Goal: Task Accomplishment & Management: Complete application form

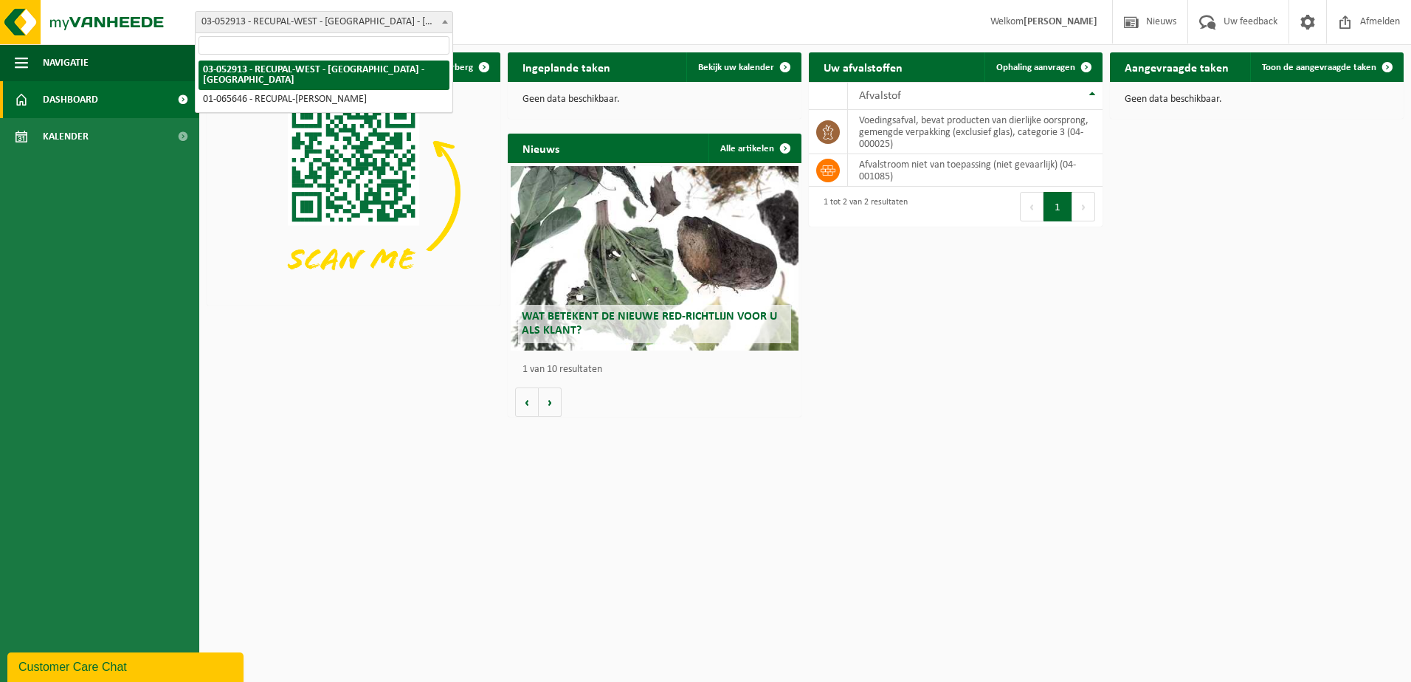
click at [443, 18] on span at bounding box center [445, 21] width 15 height 19
click at [443, 19] on span at bounding box center [445, 21] width 15 height 19
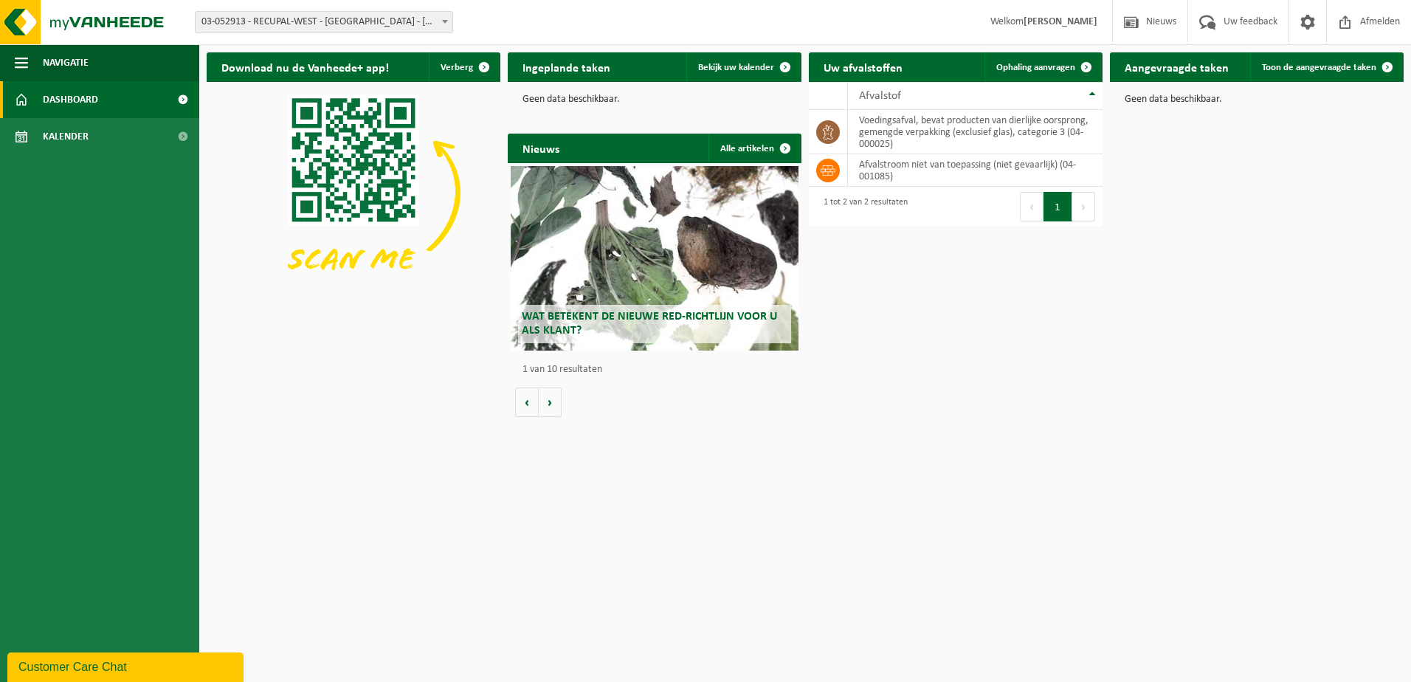
click at [357, 19] on span "03-052913 - RECUPAL-WEST - [GEOGRAPHIC_DATA] - [GEOGRAPHIC_DATA]" at bounding box center [324, 22] width 257 height 21
click at [64, 64] on span "Navigatie" at bounding box center [66, 62] width 46 height 37
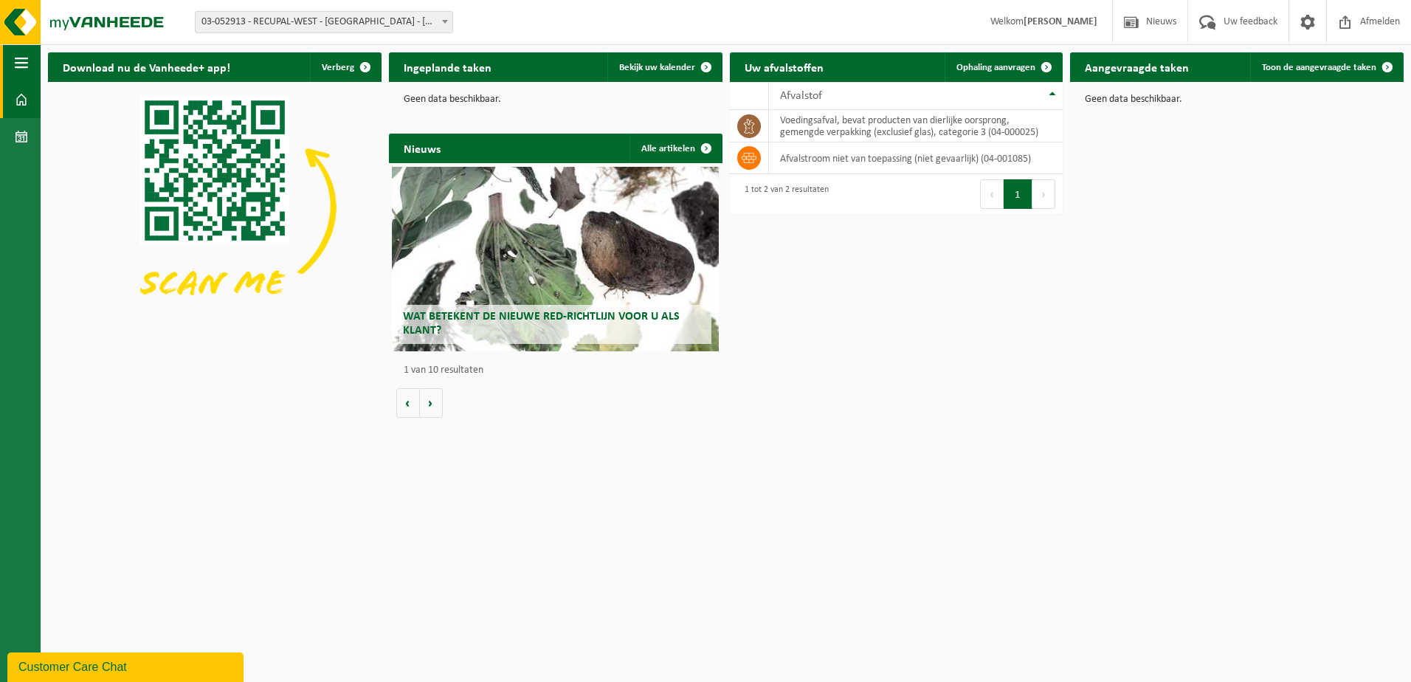
click at [27, 59] on span "button" at bounding box center [21, 62] width 13 height 37
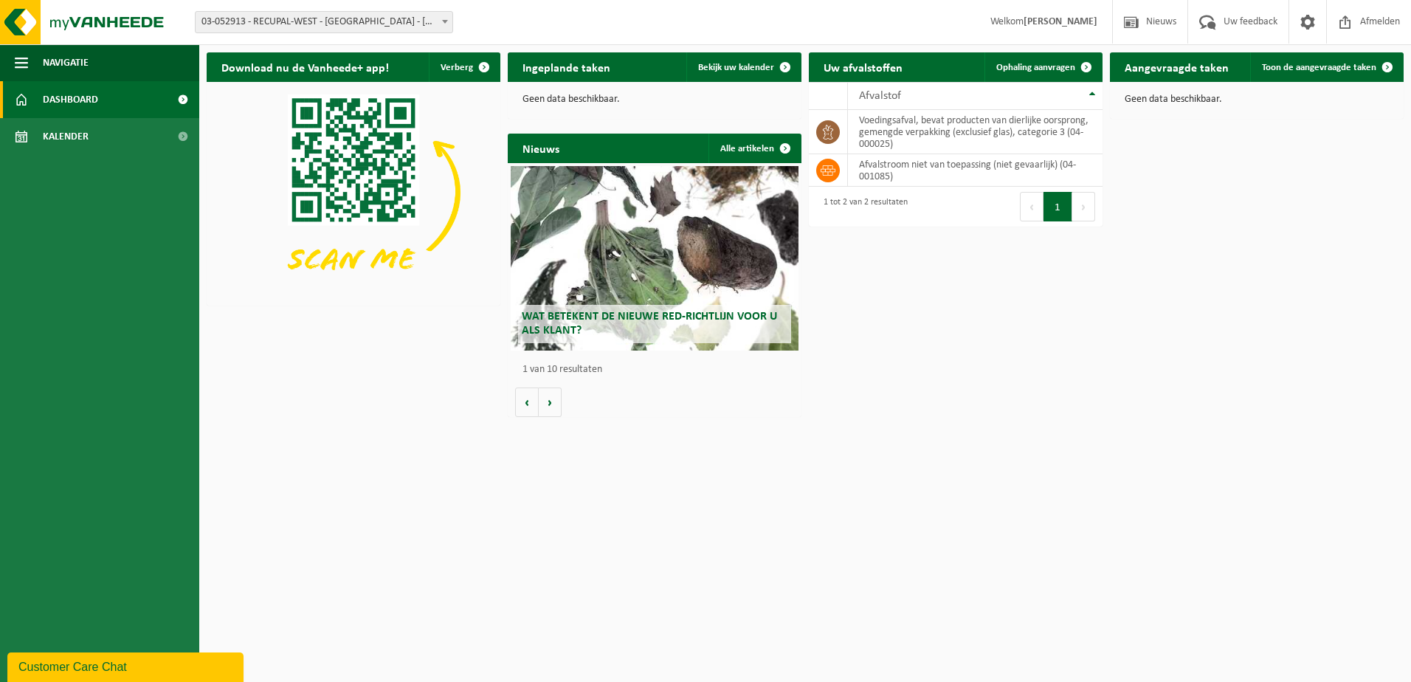
click at [96, 98] on span "Dashboard" at bounding box center [70, 99] width 55 height 37
click at [1090, 64] on span at bounding box center [1087, 67] width 30 height 30
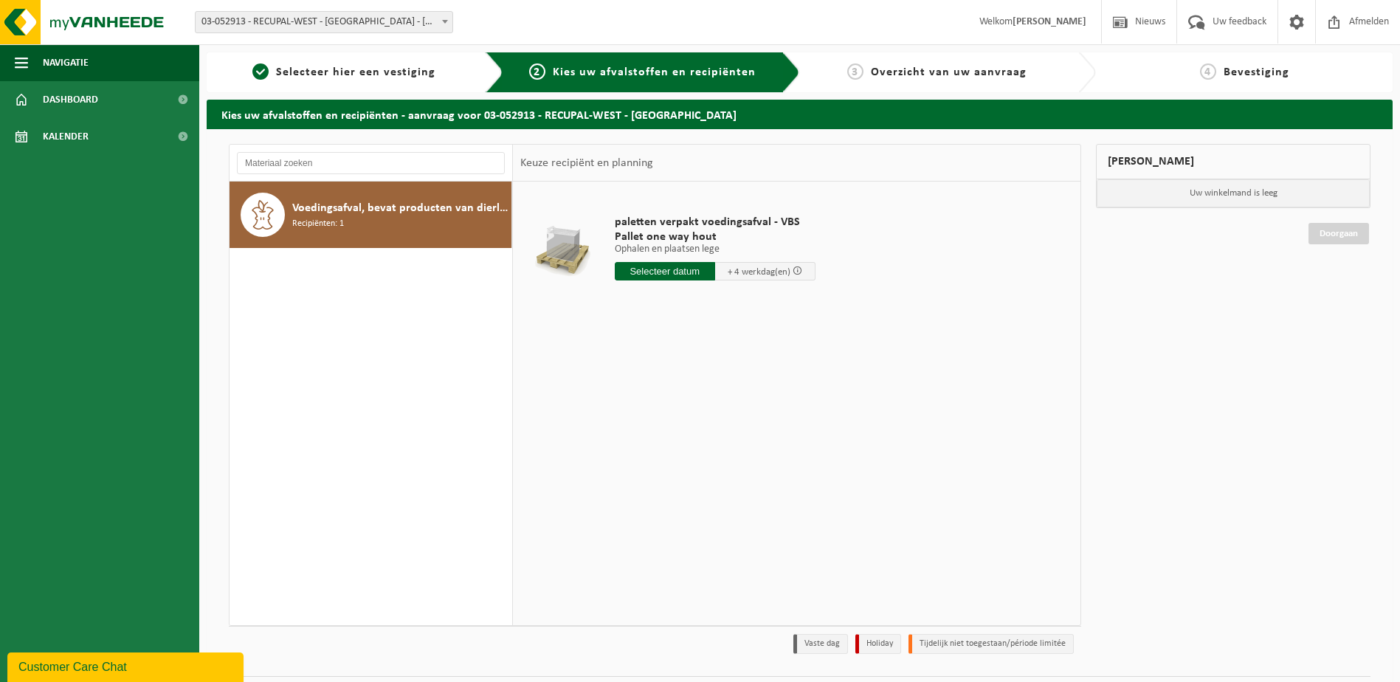
click at [368, 175] on div at bounding box center [371, 163] width 283 height 37
click at [392, 167] on input "text" at bounding box center [371, 163] width 268 height 22
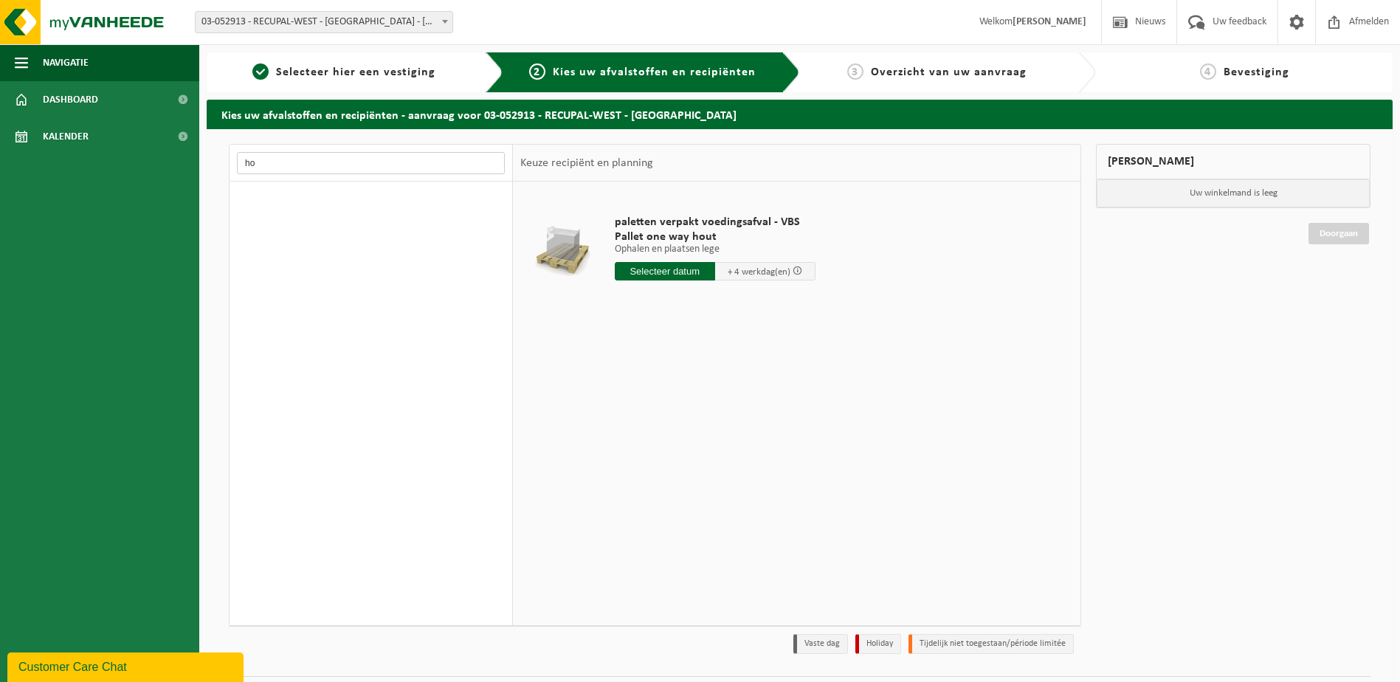
type input "h"
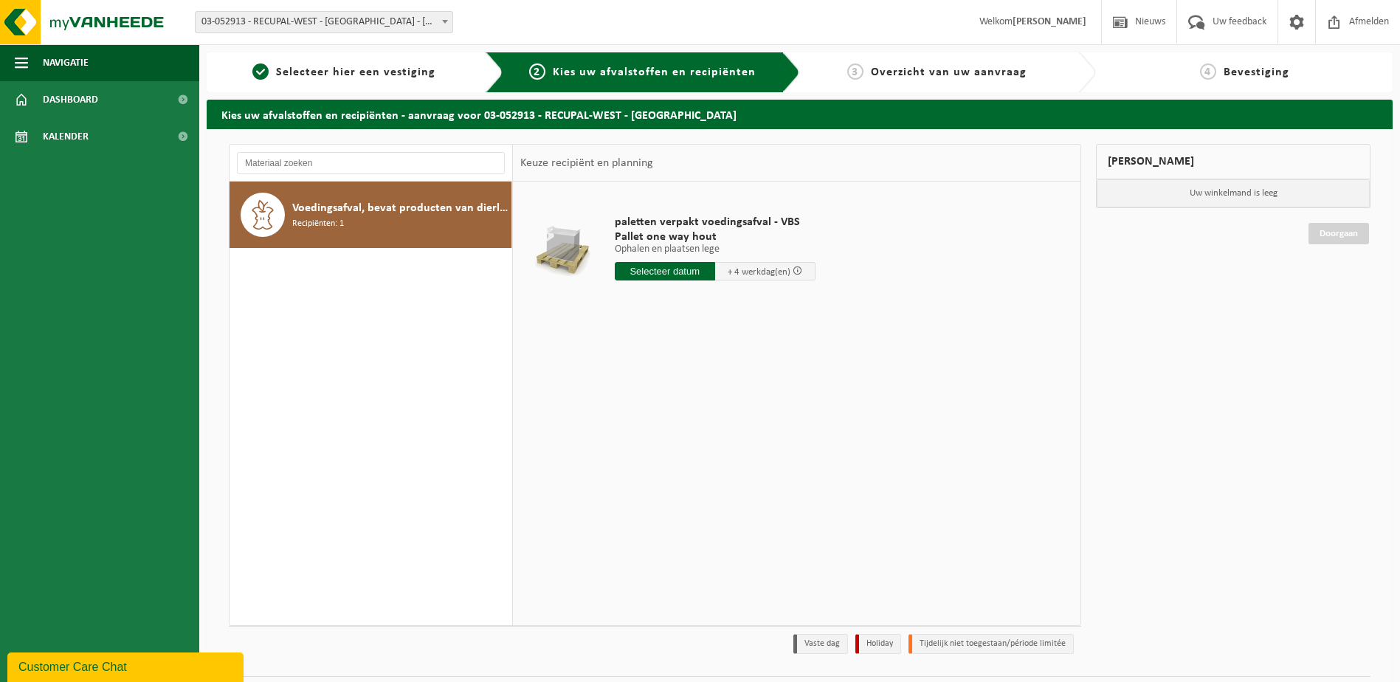
click at [387, 216] on div "Voedingsafval, bevat producten van dierlijke oorsprong, gemengde verpakking (ex…" at bounding box center [399, 215] width 215 height 44
click at [387, 216] on span "Voedingsafval, bevat producten van dierlijke oorsprong, gemengde verpakking (ex…" at bounding box center [399, 208] width 215 height 18
click at [683, 269] on input "text" at bounding box center [665, 271] width 100 height 18
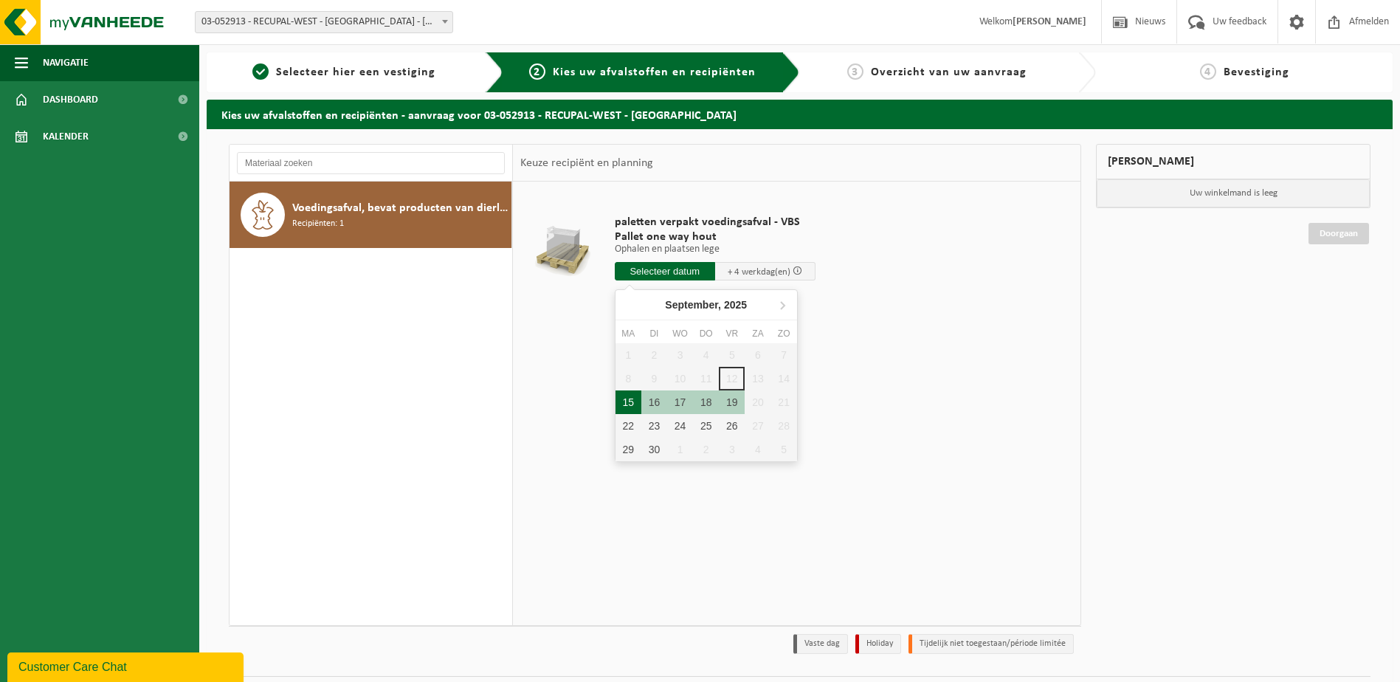
click at [633, 407] on div "15" at bounding box center [628, 402] width 26 height 24
type input "Van 2025-09-15"
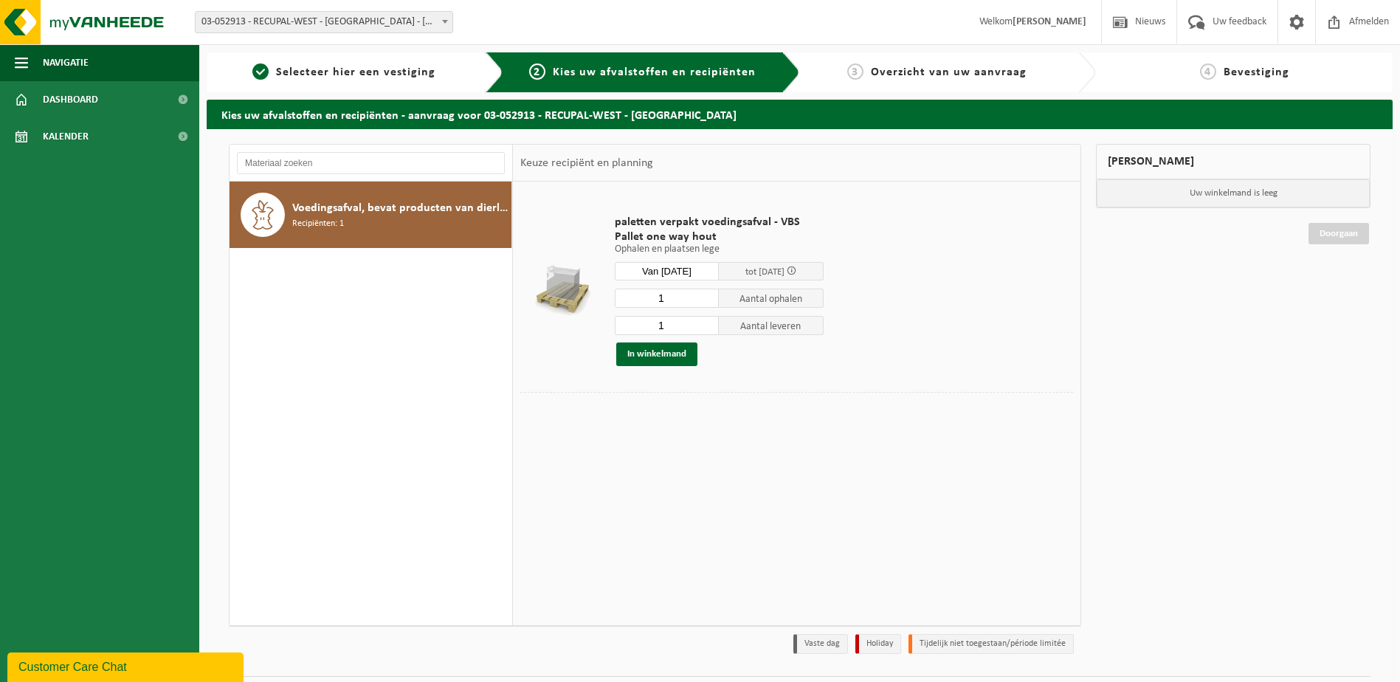
click at [689, 266] on input "Van 2025-09-15" at bounding box center [667, 271] width 105 height 18
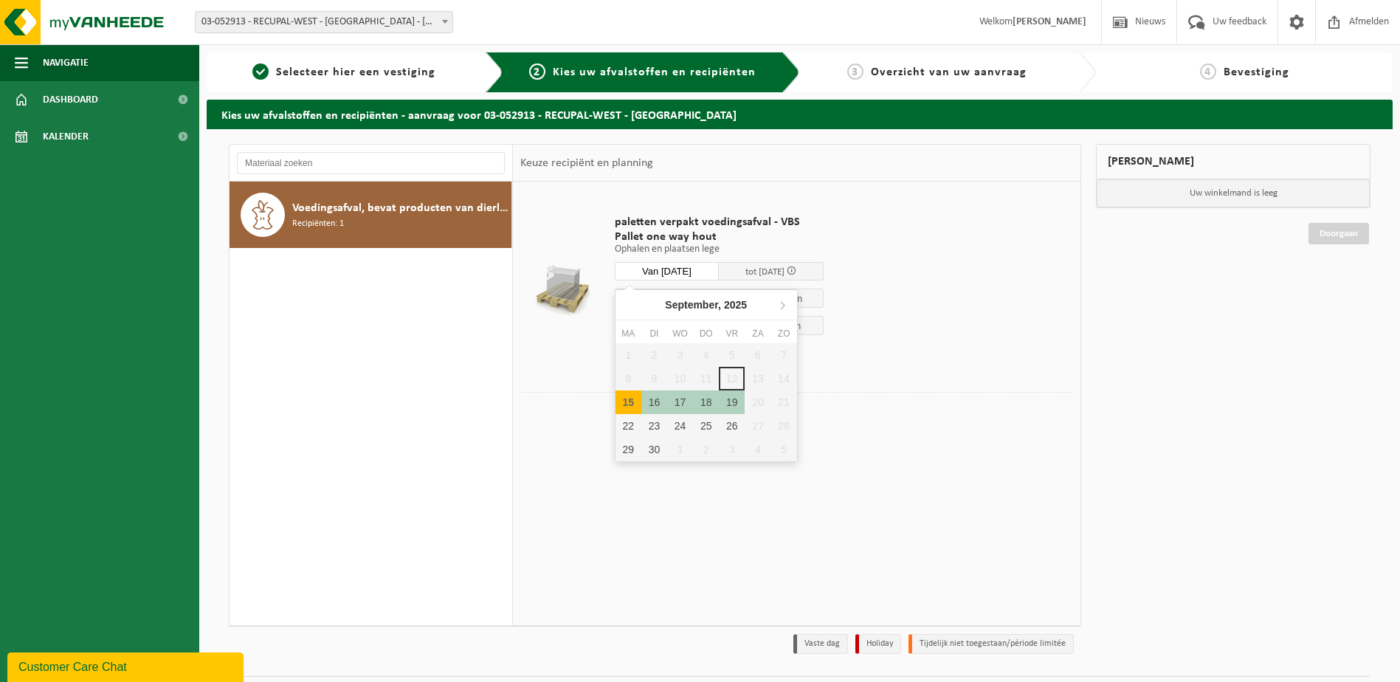
click at [621, 400] on div "15" at bounding box center [628, 402] width 26 height 24
click at [629, 402] on div "15" at bounding box center [628, 402] width 26 height 24
type input "Van 2025-09-15"
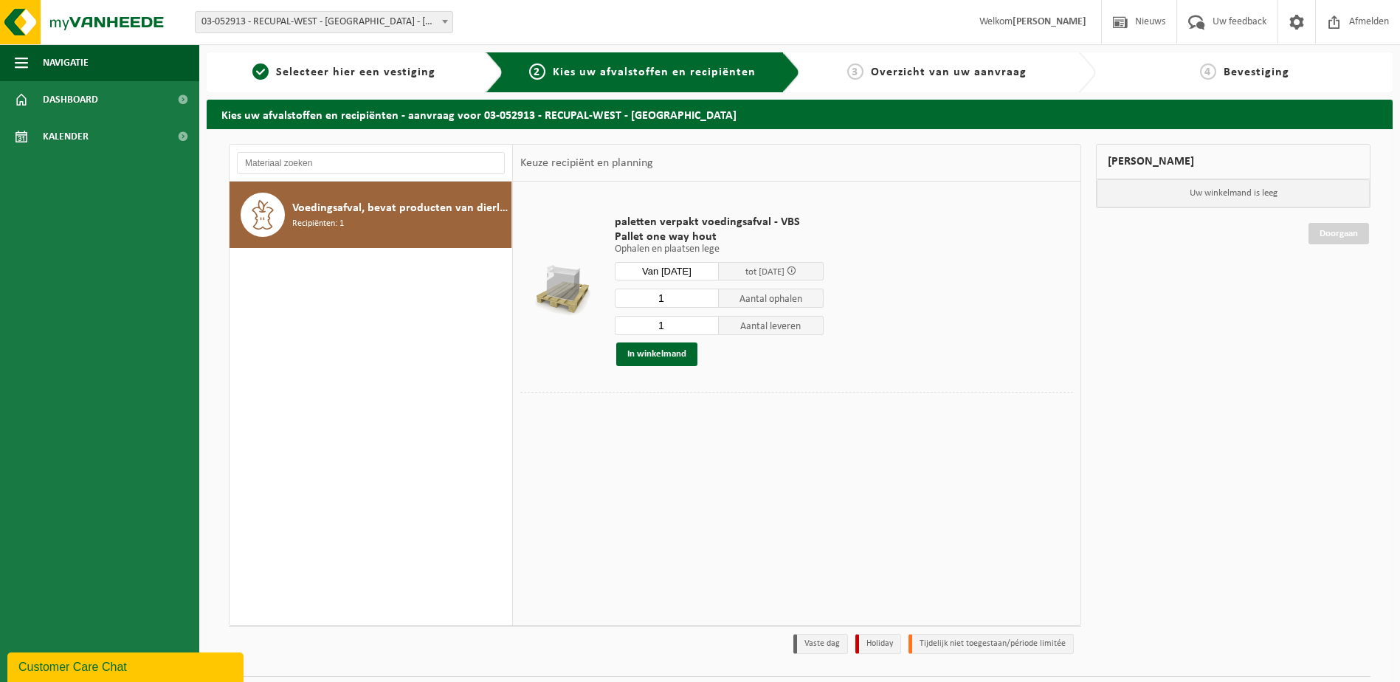
click at [778, 274] on span "tot 19/09/2025" at bounding box center [764, 272] width 39 height 10
click at [796, 269] on span at bounding box center [792, 271] width 10 height 10
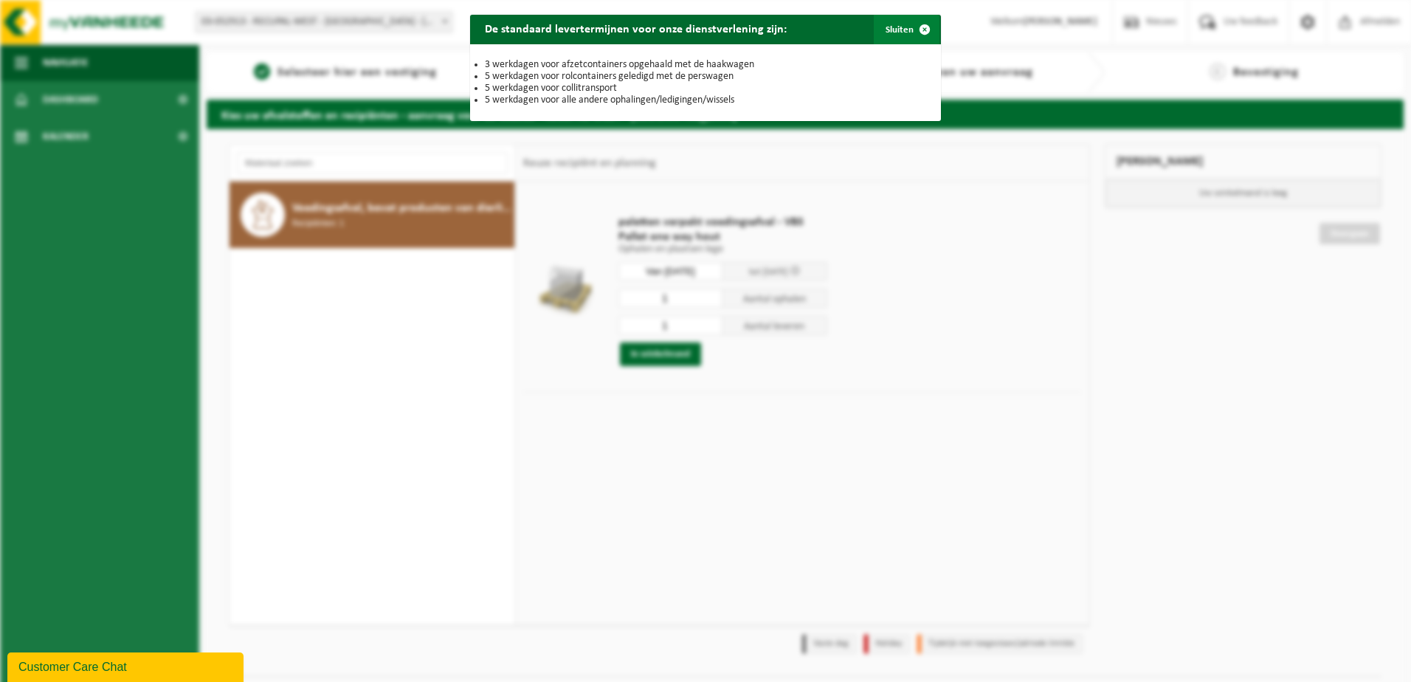
click at [917, 24] on span "button" at bounding box center [925, 30] width 30 height 30
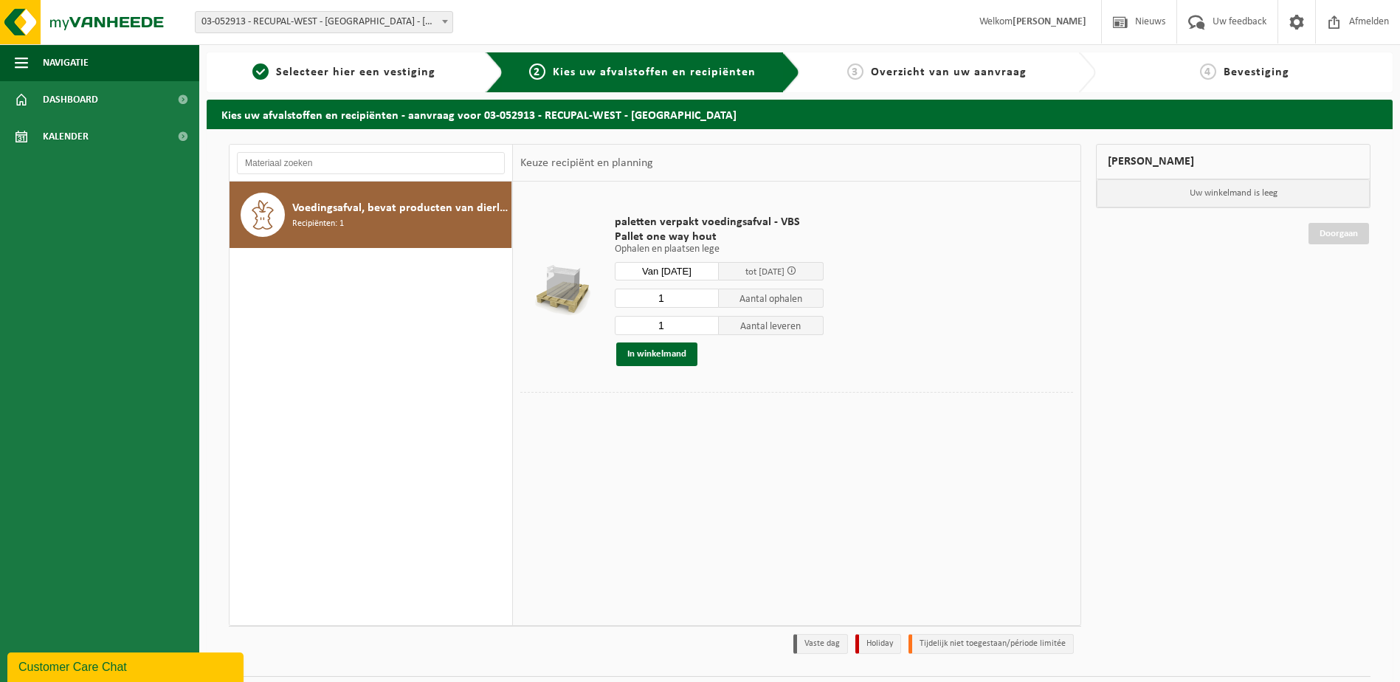
click at [796, 269] on span at bounding box center [792, 271] width 10 height 10
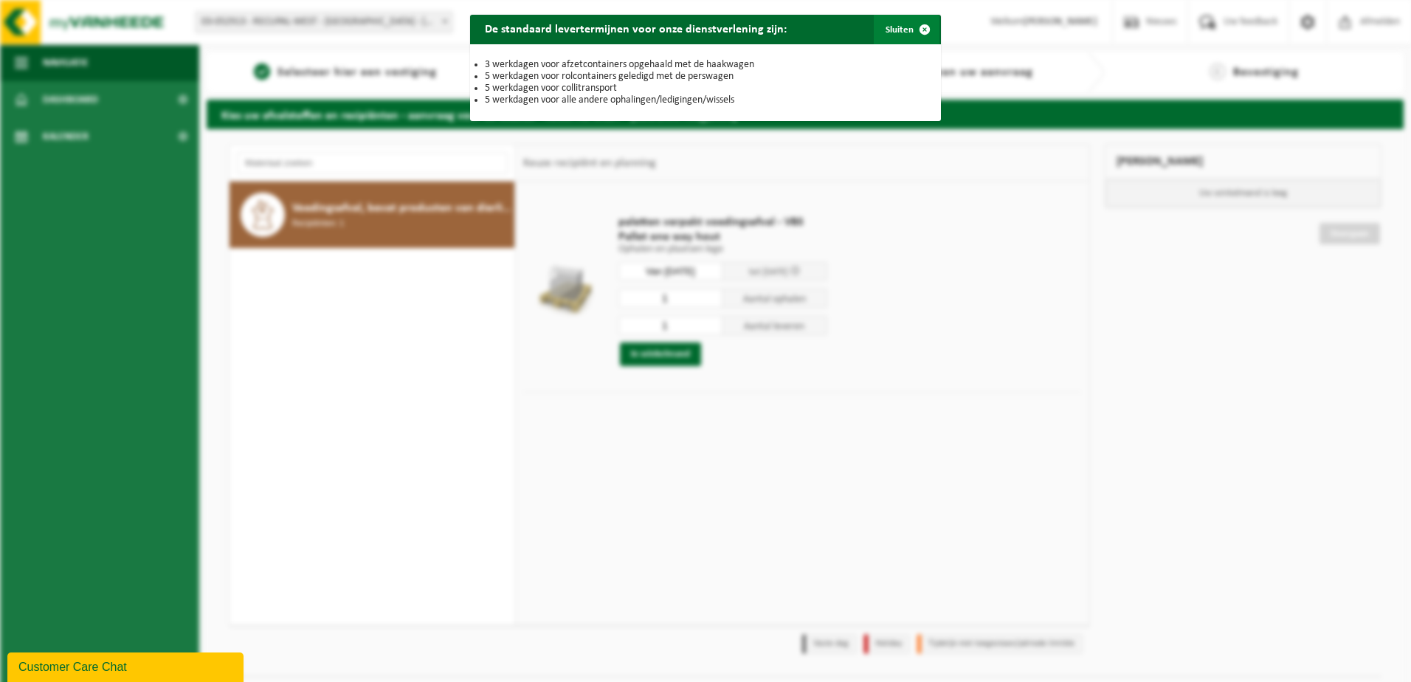
click at [919, 23] on span "button" at bounding box center [925, 30] width 30 height 30
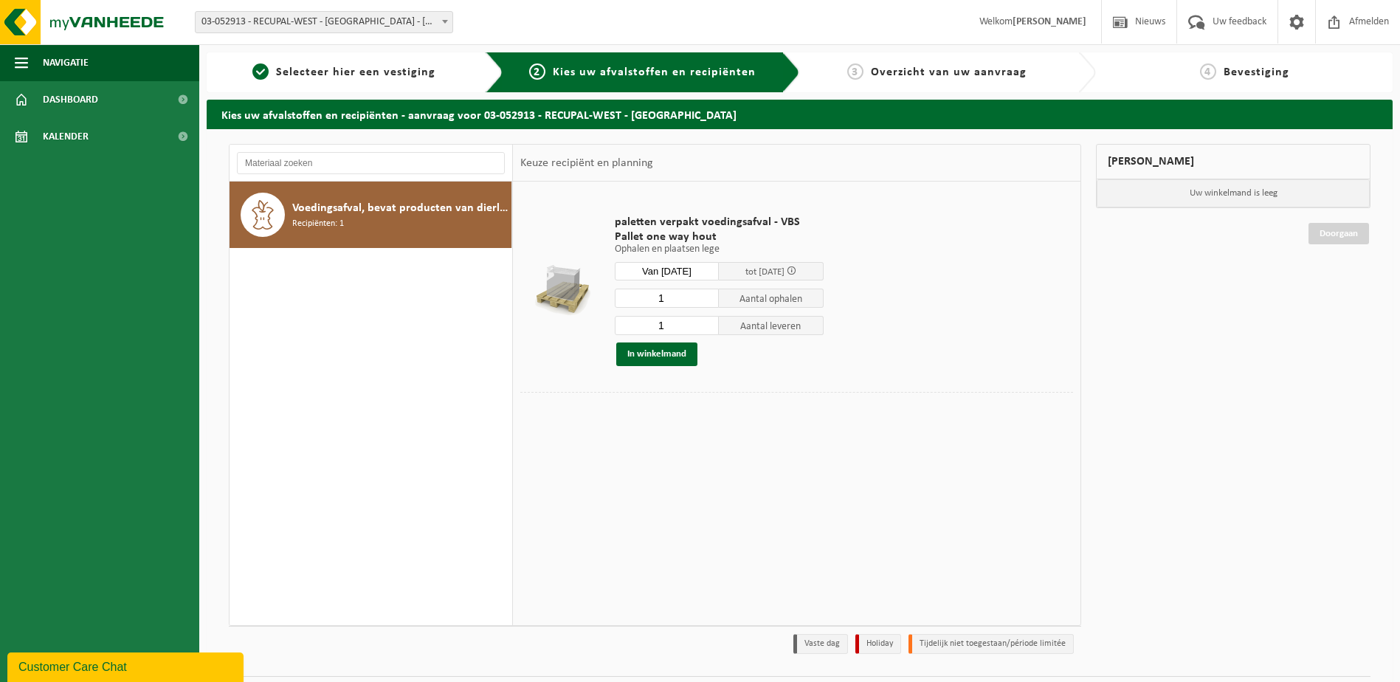
click at [347, 335] on div "Voedingsafval, bevat producten van dierlijke oorsprong, gemengde verpakking (ex…" at bounding box center [371, 404] width 283 height 444
click at [118, 105] on link "Dashboard" at bounding box center [99, 99] width 199 height 37
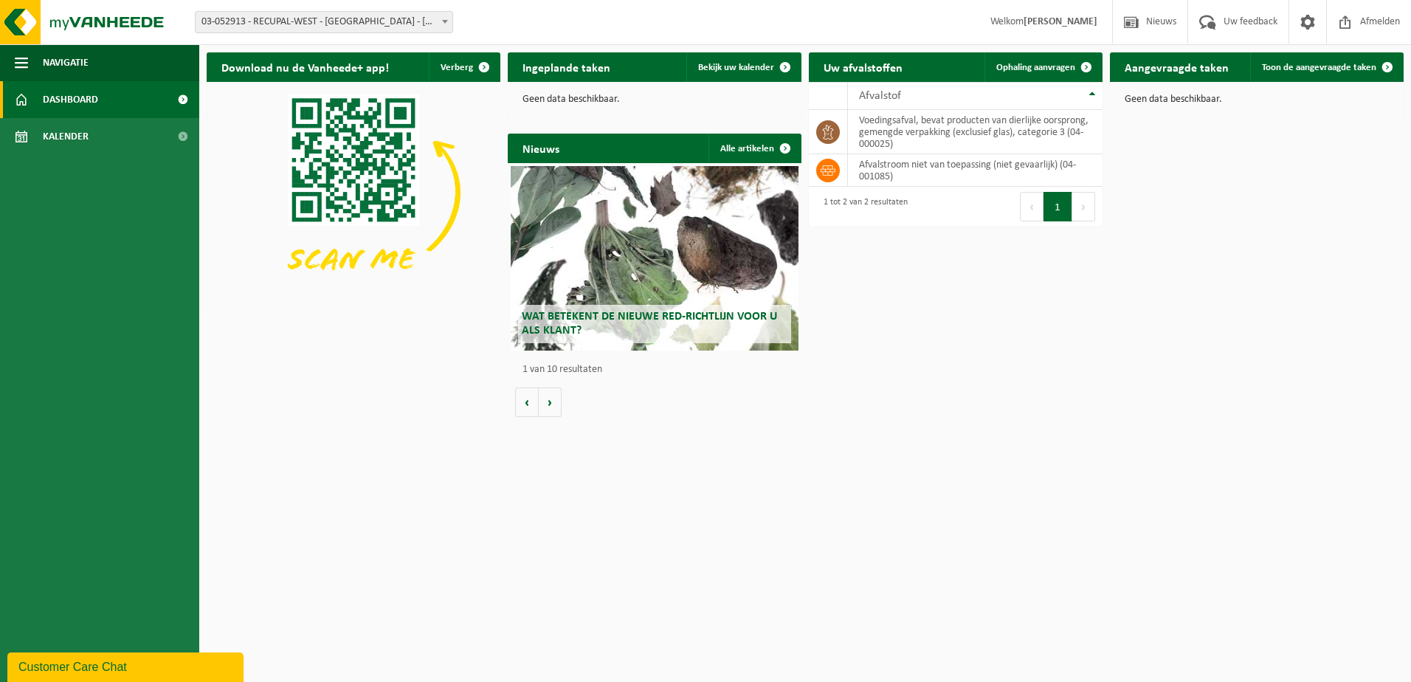
click at [316, 21] on span "03-052913 - RECUPAL-WEST - [GEOGRAPHIC_DATA] - [GEOGRAPHIC_DATA]" at bounding box center [324, 22] width 257 height 21
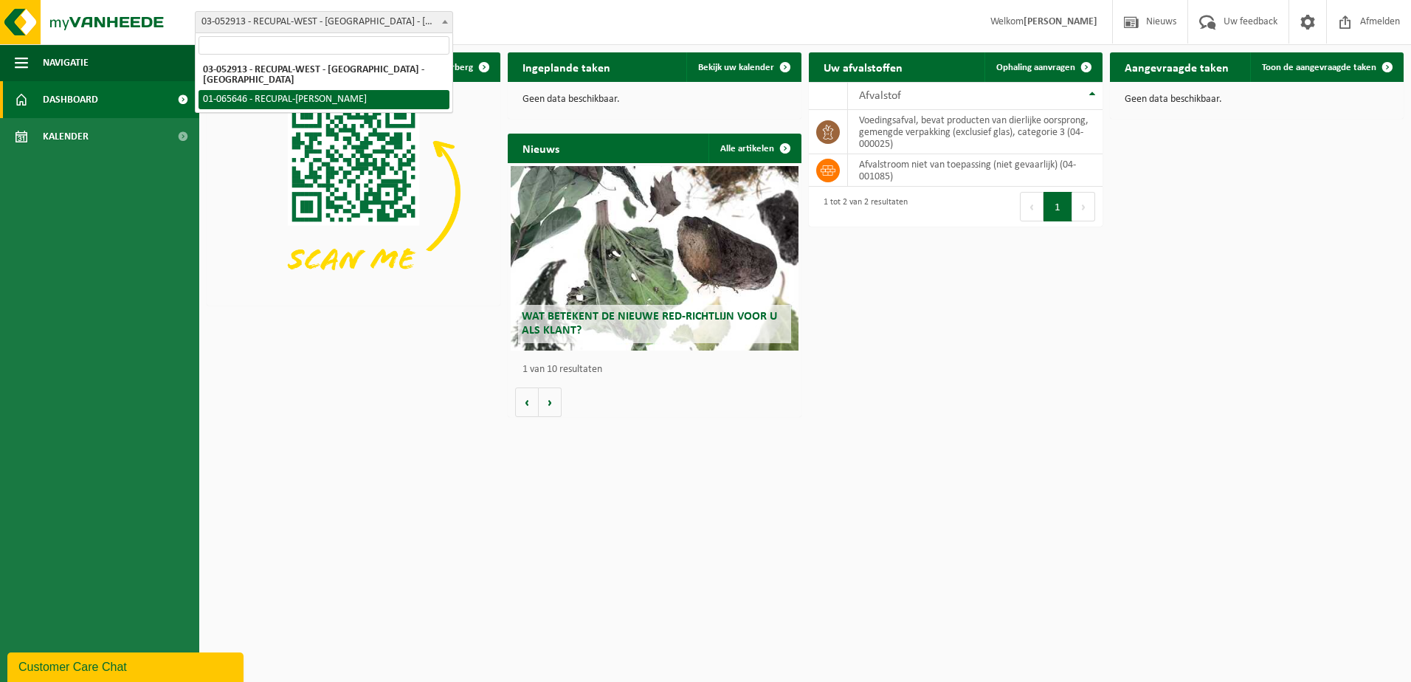
select select "31393"
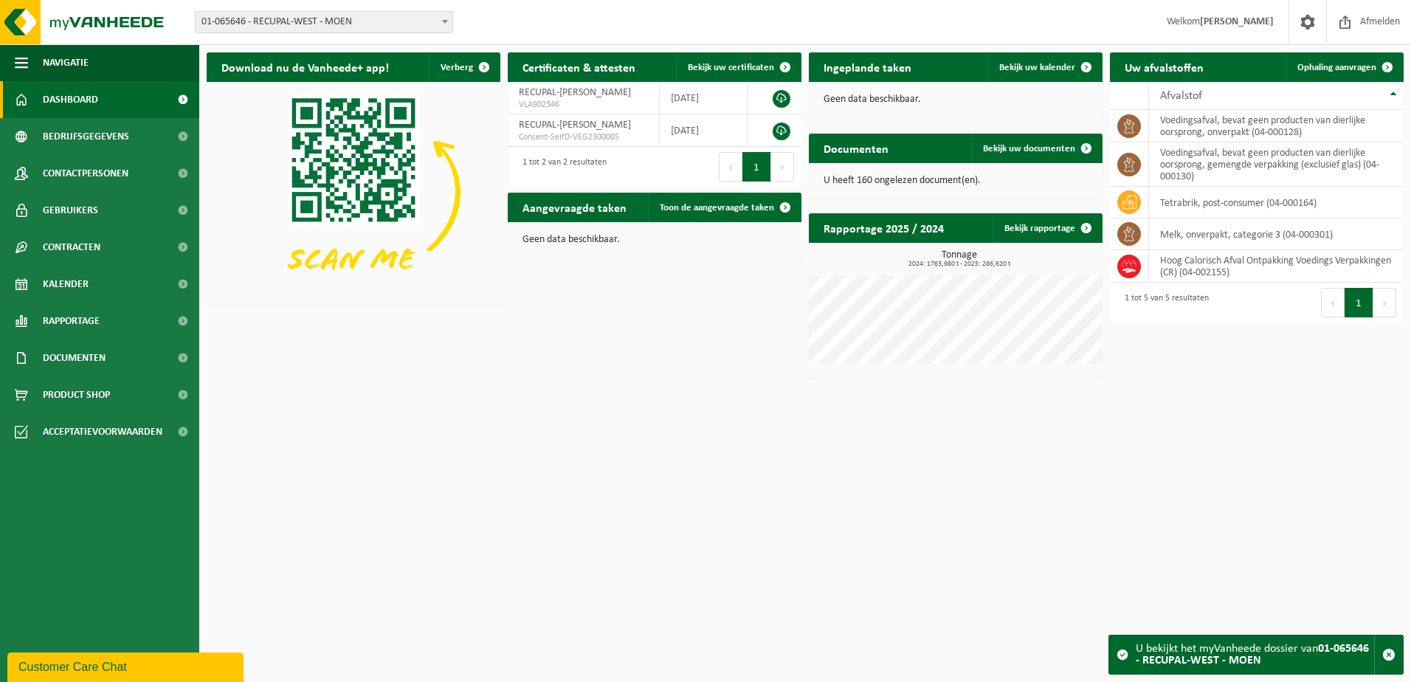
click at [326, 27] on span "01-065646 - RECUPAL-WEST - MOEN" at bounding box center [324, 22] width 257 height 21
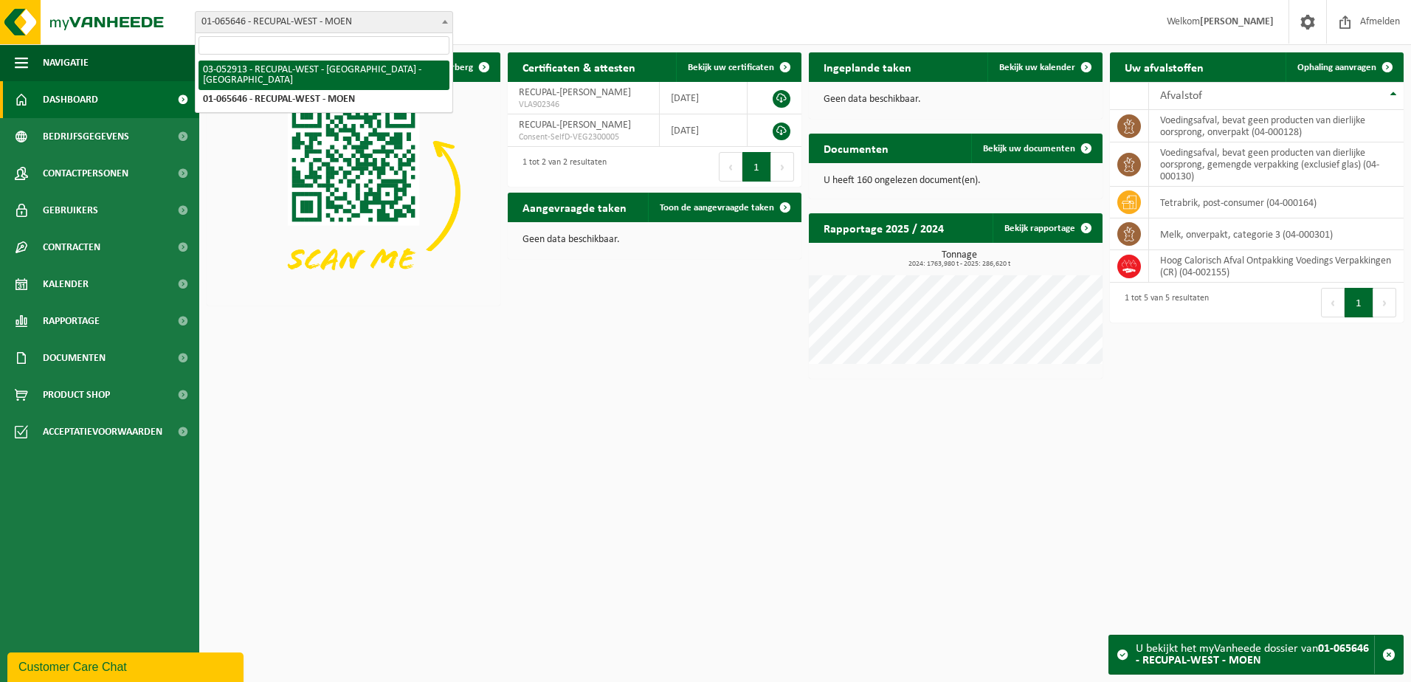
select select "7242"
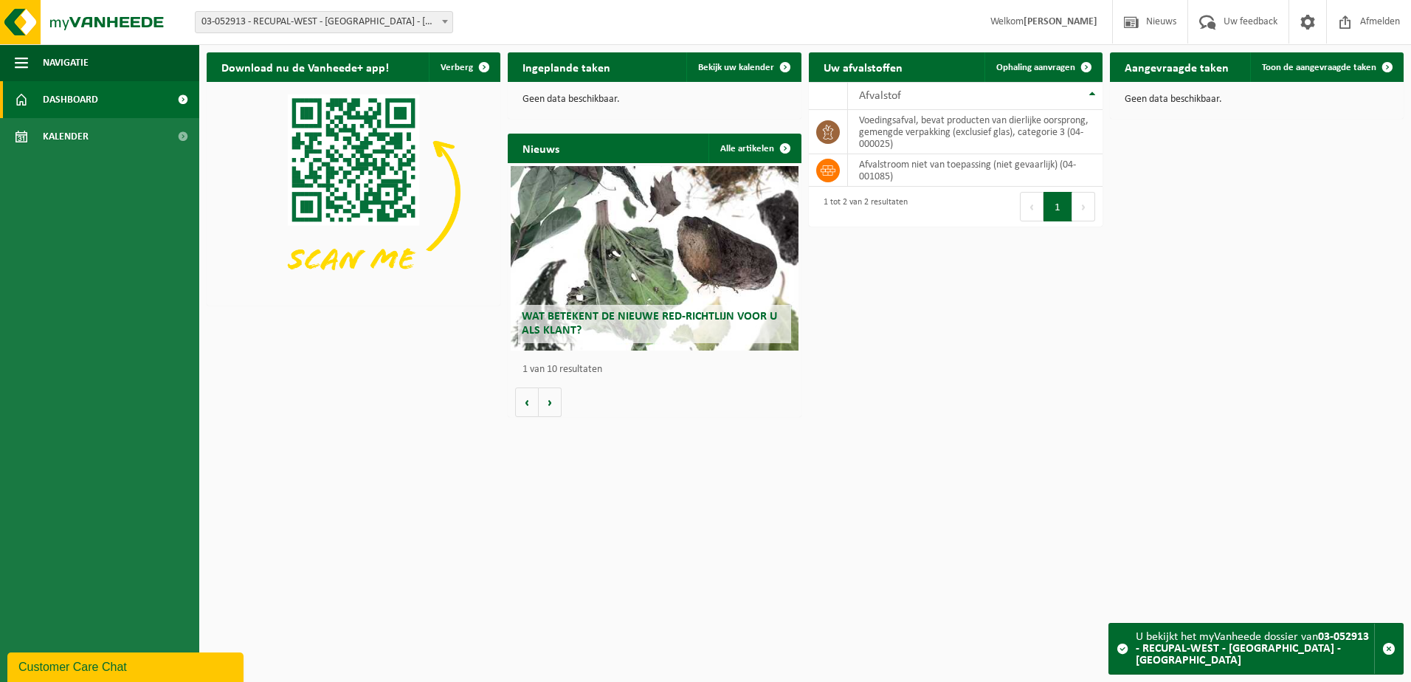
click at [145, 107] on link "Dashboard" at bounding box center [99, 99] width 199 height 37
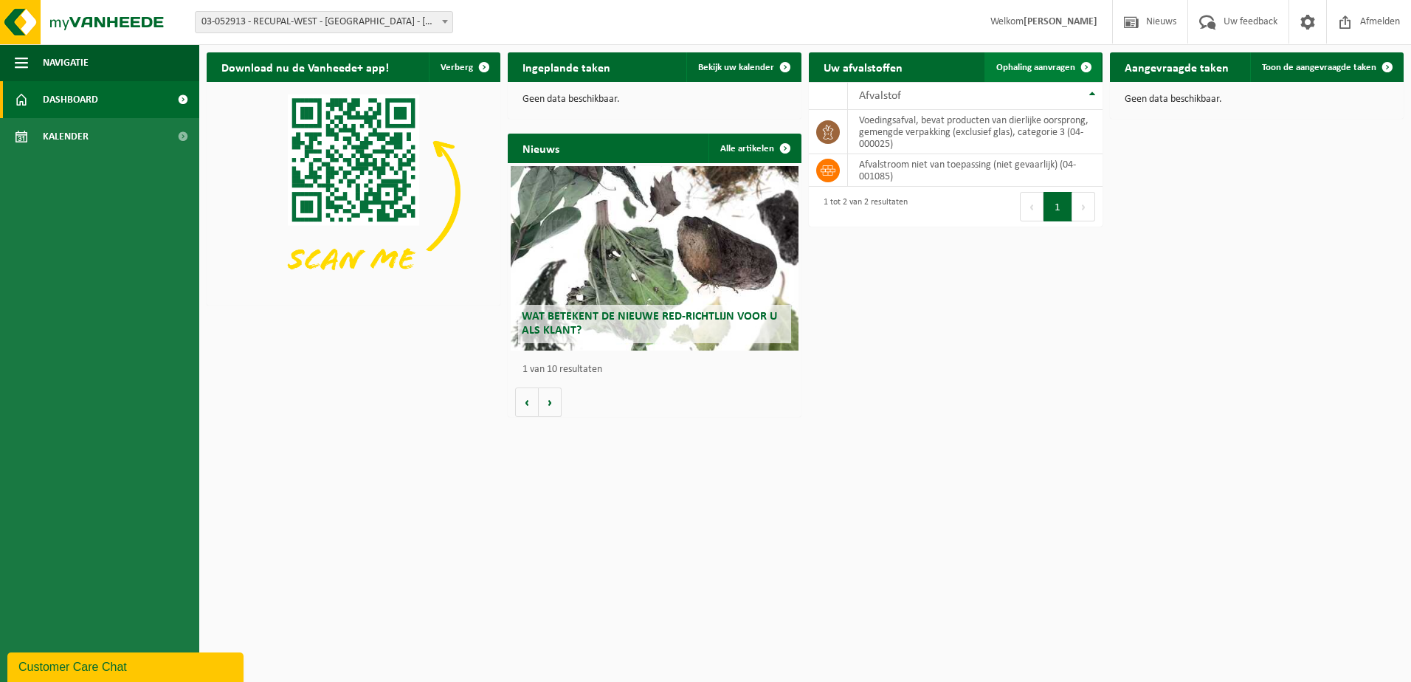
click at [1084, 65] on span at bounding box center [1087, 67] width 30 height 30
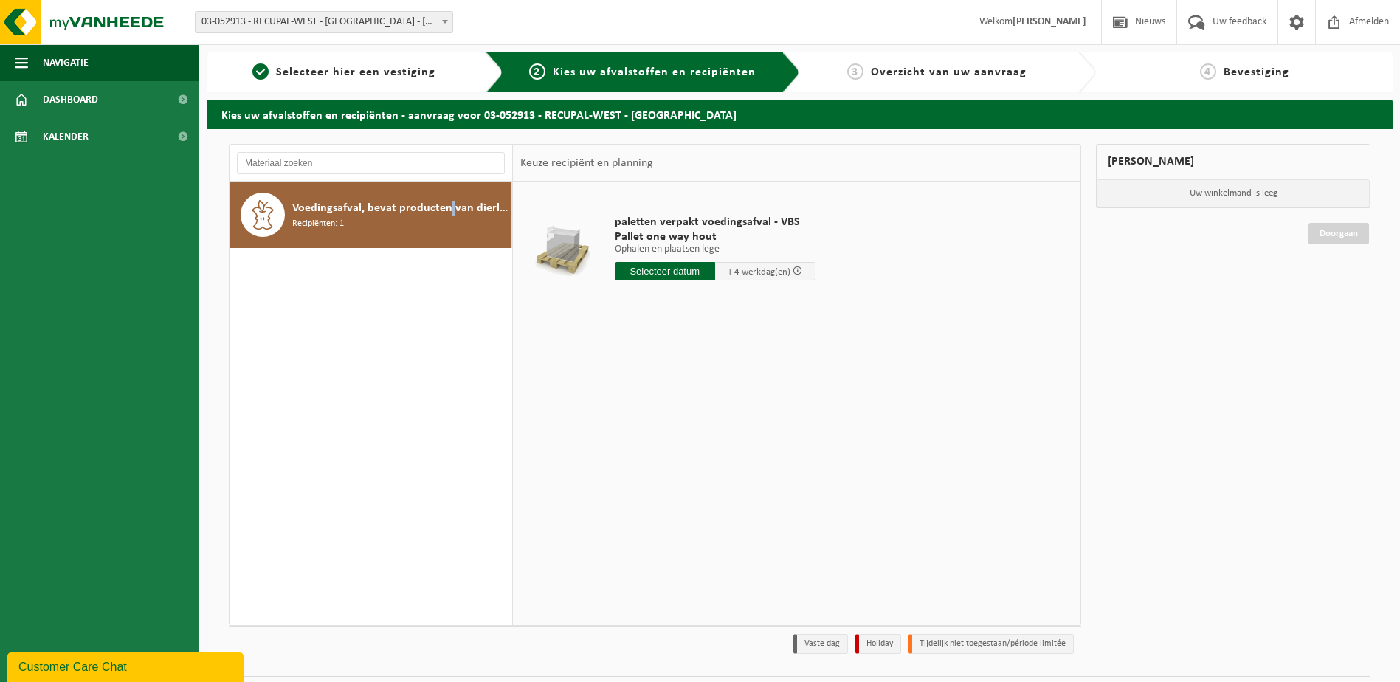
click at [451, 353] on div "Voedingsafval, bevat producten van dierlijke oorsprong, gemengde verpakking (ex…" at bounding box center [371, 404] width 283 height 444
click at [413, 218] on div "Voedingsafval, bevat producten van dierlijke oorsprong, gemengde verpakking (ex…" at bounding box center [399, 215] width 215 height 44
click at [114, 103] on link "Dashboard" at bounding box center [99, 99] width 199 height 37
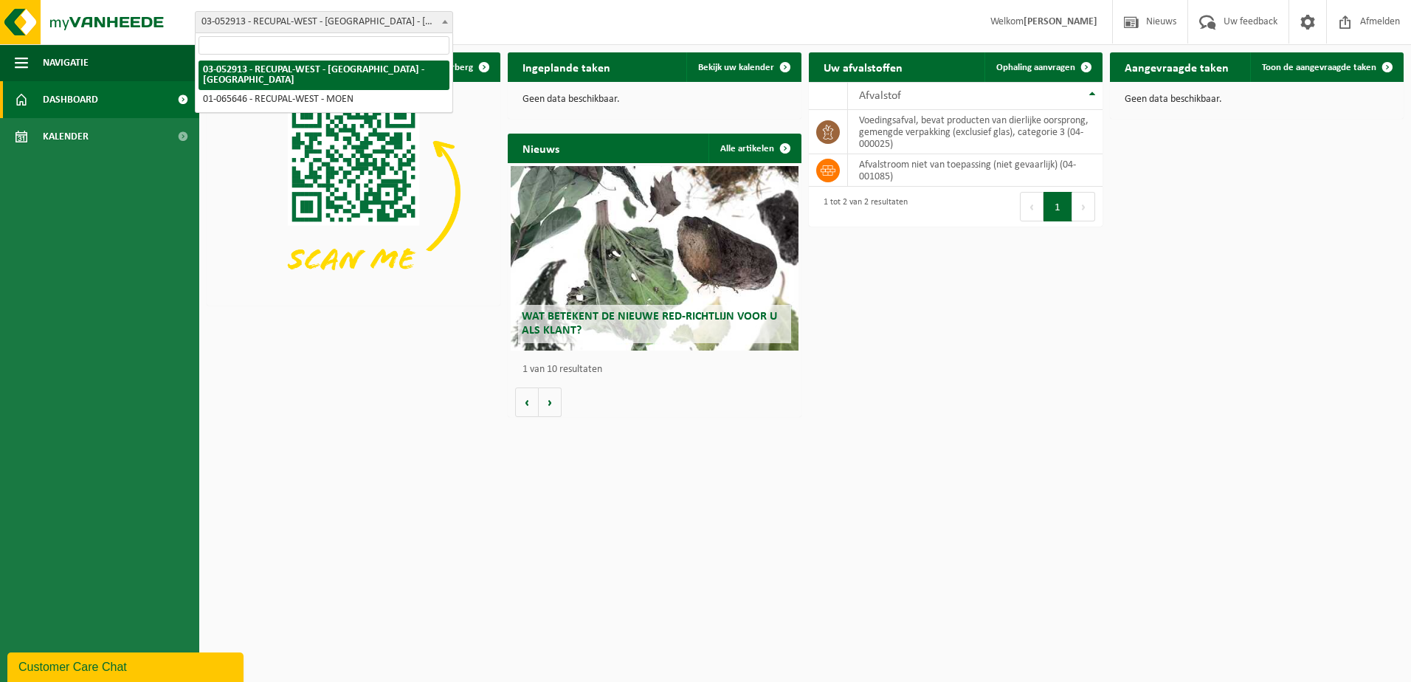
click at [399, 17] on span "03-052913 - RECUPAL-WEST - [GEOGRAPHIC_DATA] - [GEOGRAPHIC_DATA]" at bounding box center [324, 22] width 257 height 21
click at [400, 18] on span "03-052913 - RECUPAL-WEST - [GEOGRAPHIC_DATA] - [GEOGRAPHIC_DATA]" at bounding box center [324, 22] width 257 height 21
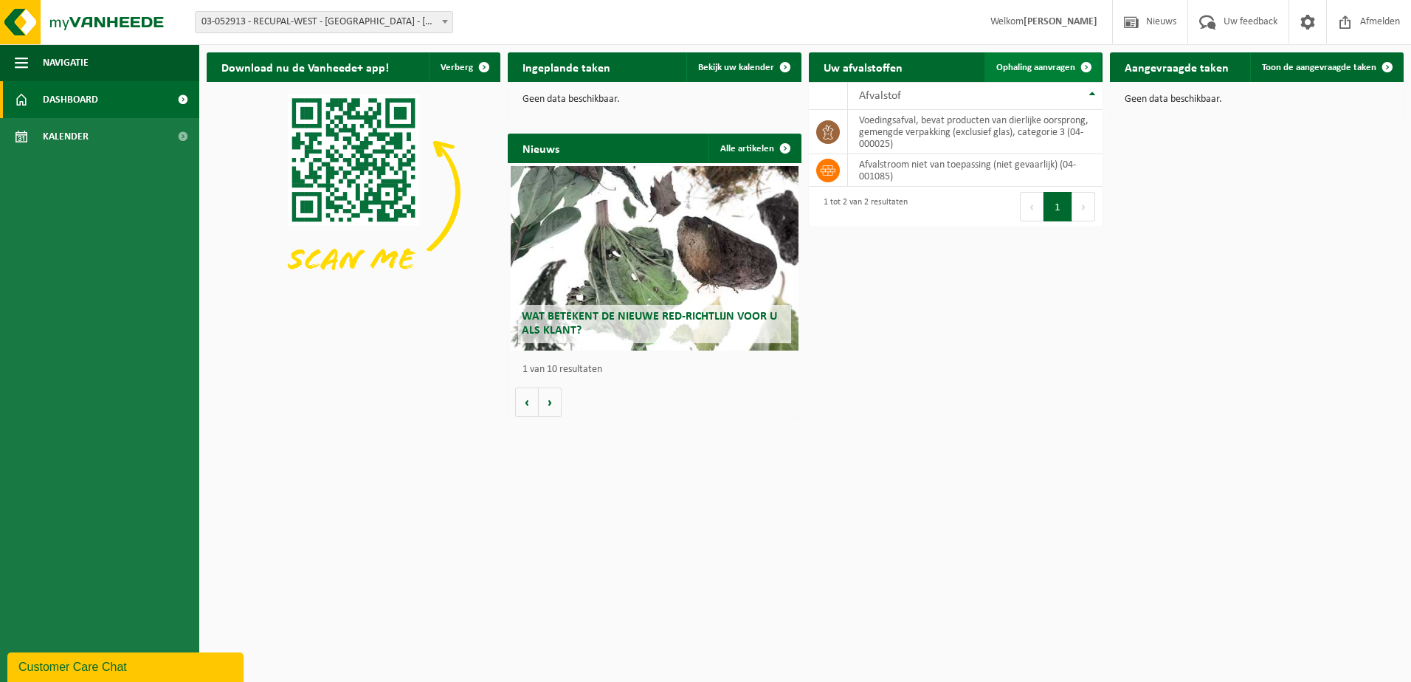
click at [1069, 64] on span "Ophaling aanvragen" at bounding box center [1035, 68] width 79 height 10
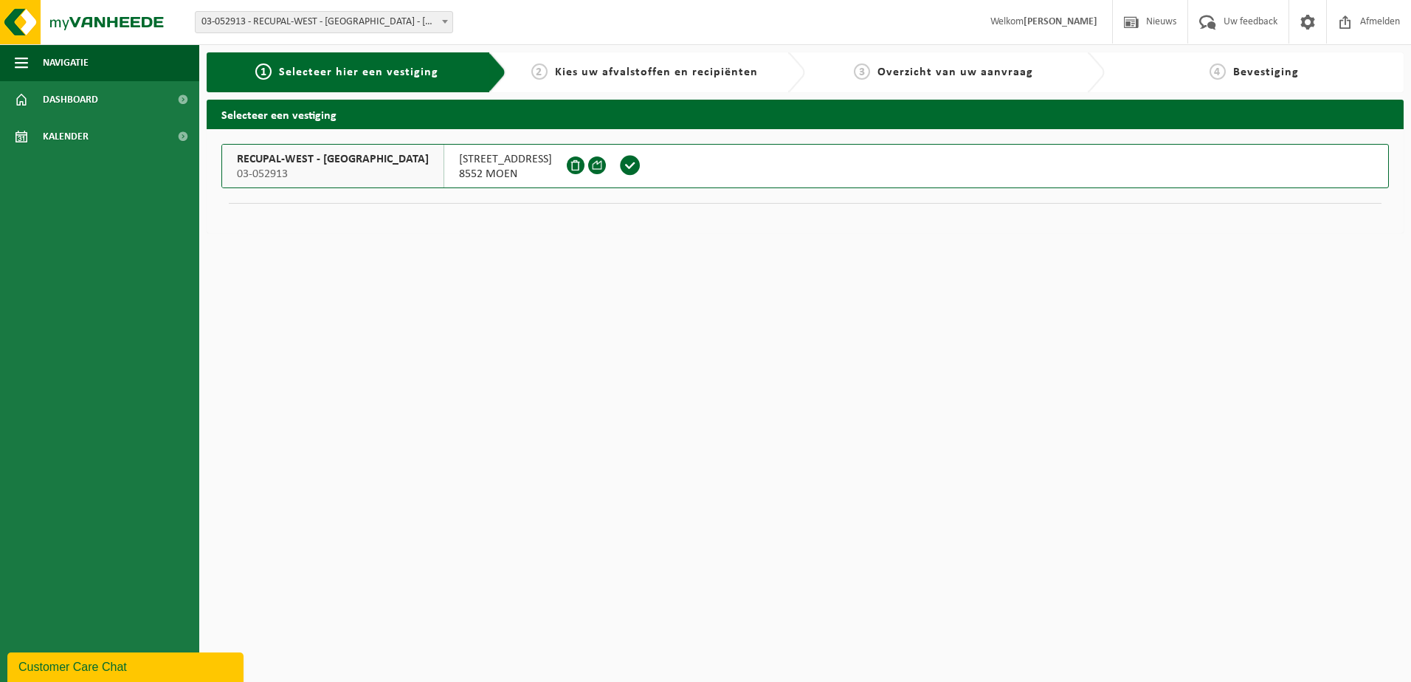
click at [344, 163] on span "RECUPAL-WEST - [GEOGRAPHIC_DATA]" at bounding box center [333, 159] width 192 height 15
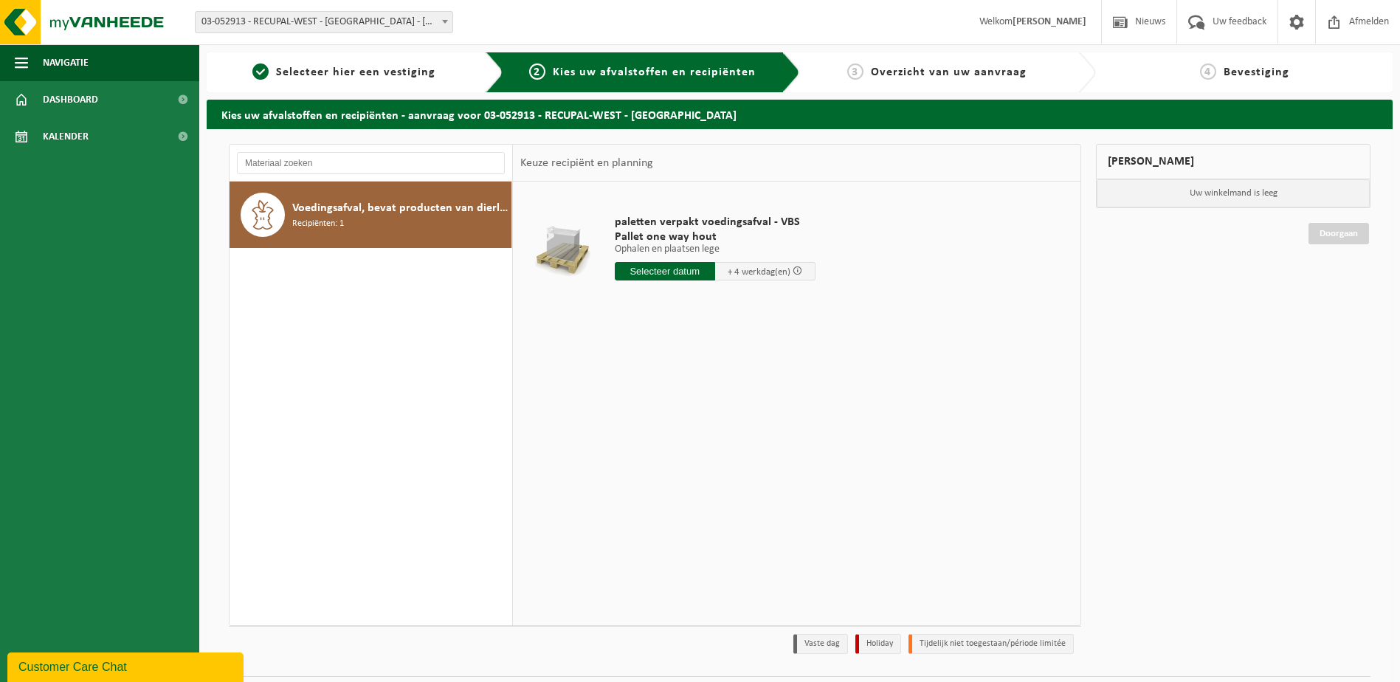
click at [326, 12] on div "Vestiging: 03-052913 - RECUPAL-WEST - [GEOGRAPHIC_DATA] - [GEOGRAPHIC_DATA] 01-…" at bounding box center [700, 22] width 1400 height 45
drag, startPoint x: 326, startPoint y: 12, endPoint x: 317, endPoint y: 16, distance: 10.6
click at [317, 16] on span "03-052913 - RECUPAL-WEST - [GEOGRAPHIC_DATA] - [GEOGRAPHIC_DATA]" at bounding box center [324, 22] width 257 height 21
select select "31393"
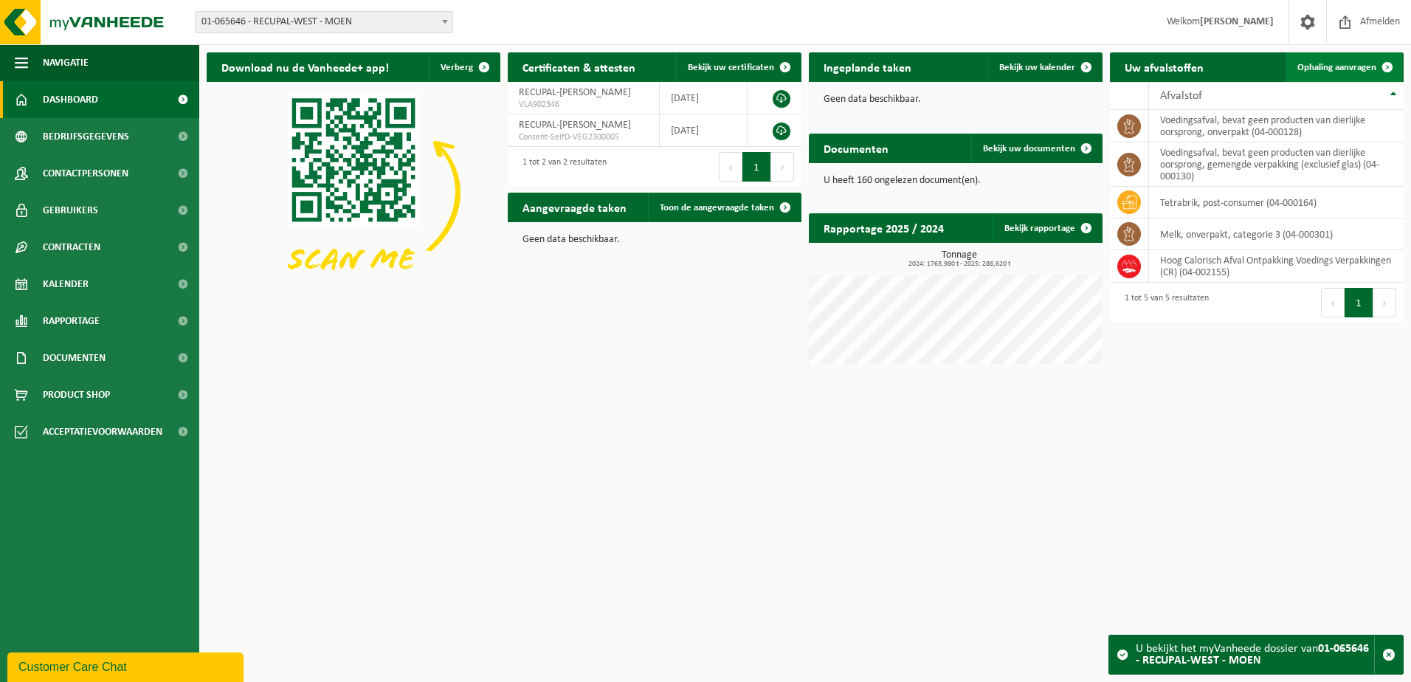
click at [1354, 68] on span "Ophaling aanvragen" at bounding box center [1336, 68] width 79 height 10
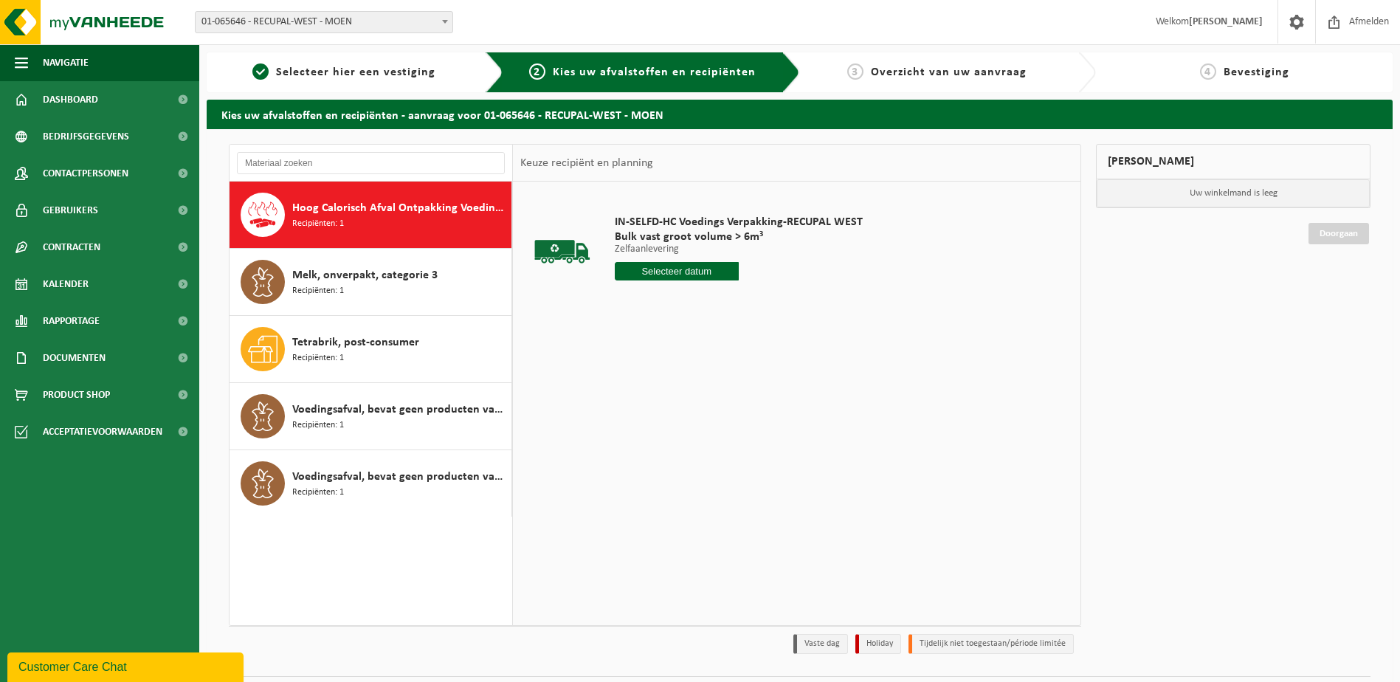
click at [401, 217] on div "Hoog Calorisch Afval Ontpakking Voedings Verpakkingen (CR) Recipiënten: 1" at bounding box center [399, 215] width 215 height 44
click at [708, 269] on input "text" at bounding box center [677, 271] width 124 height 18
click at [632, 404] on div "15" at bounding box center [628, 402] width 26 height 24
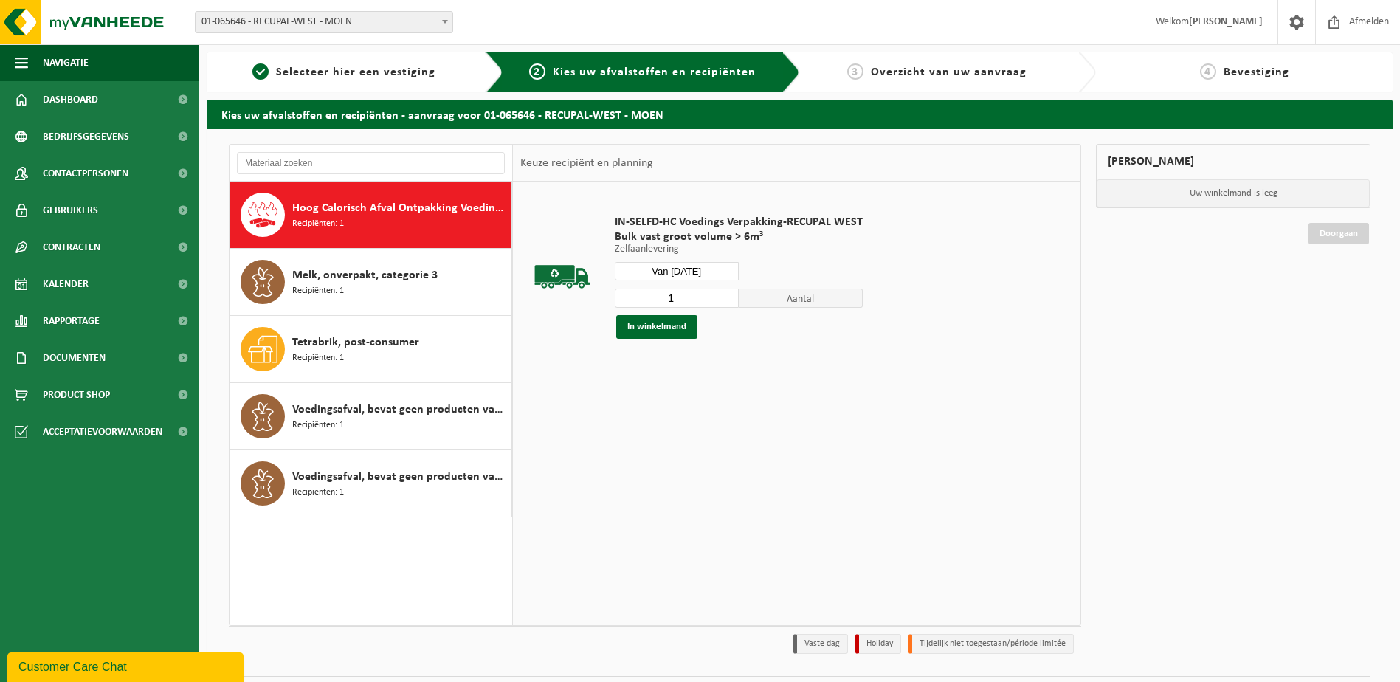
click at [694, 264] on input "Van [DATE]" at bounding box center [677, 271] width 124 height 18
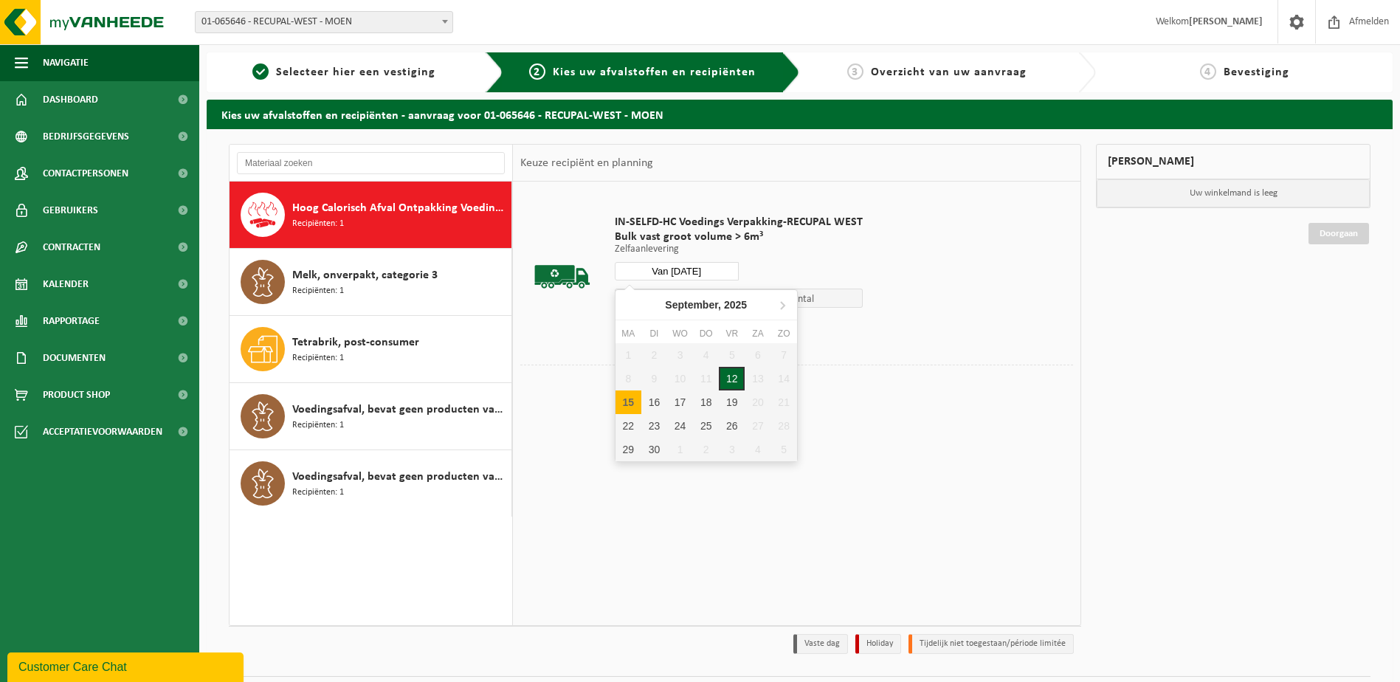
click at [734, 376] on div "12" at bounding box center [732, 379] width 26 height 24
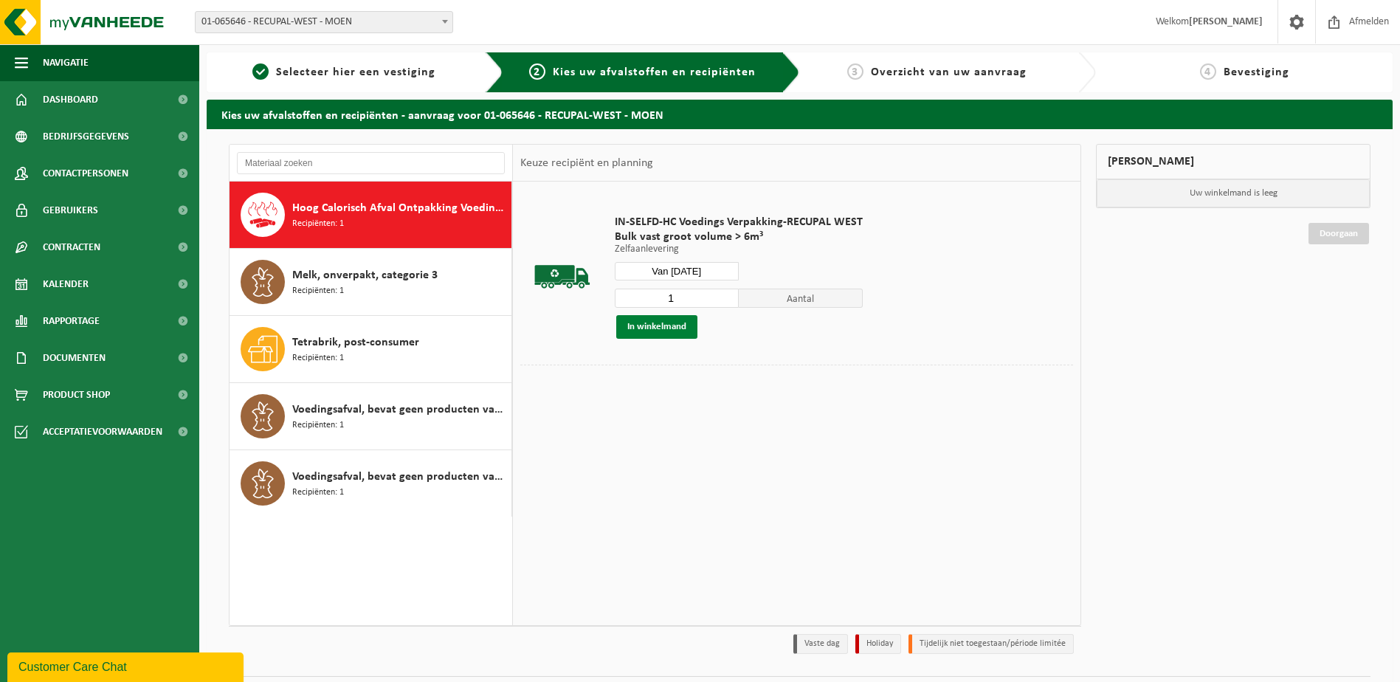
click at [669, 325] on button "In winkelmand" at bounding box center [656, 327] width 81 height 24
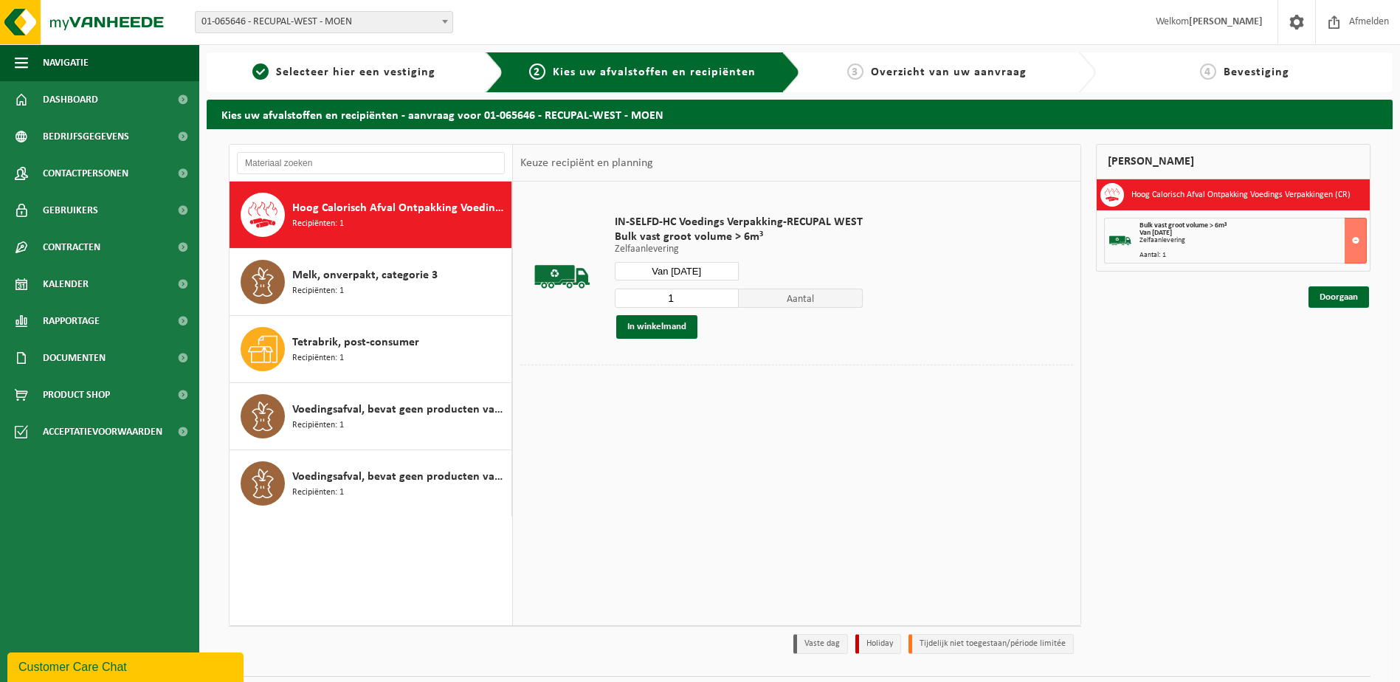
click at [699, 269] on input "Van [DATE]" at bounding box center [677, 271] width 124 height 18
click at [1034, 331] on td "IN-SELFD-HC Voedings Verpakking-RECUPAL WEST Bulk vast groot volume > 6m³ Zelfa…" at bounding box center [839, 277] width 470 height 176
click at [720, 266] on input "Van [DATE]" at bounding box center [677, 271] width 124 height 18
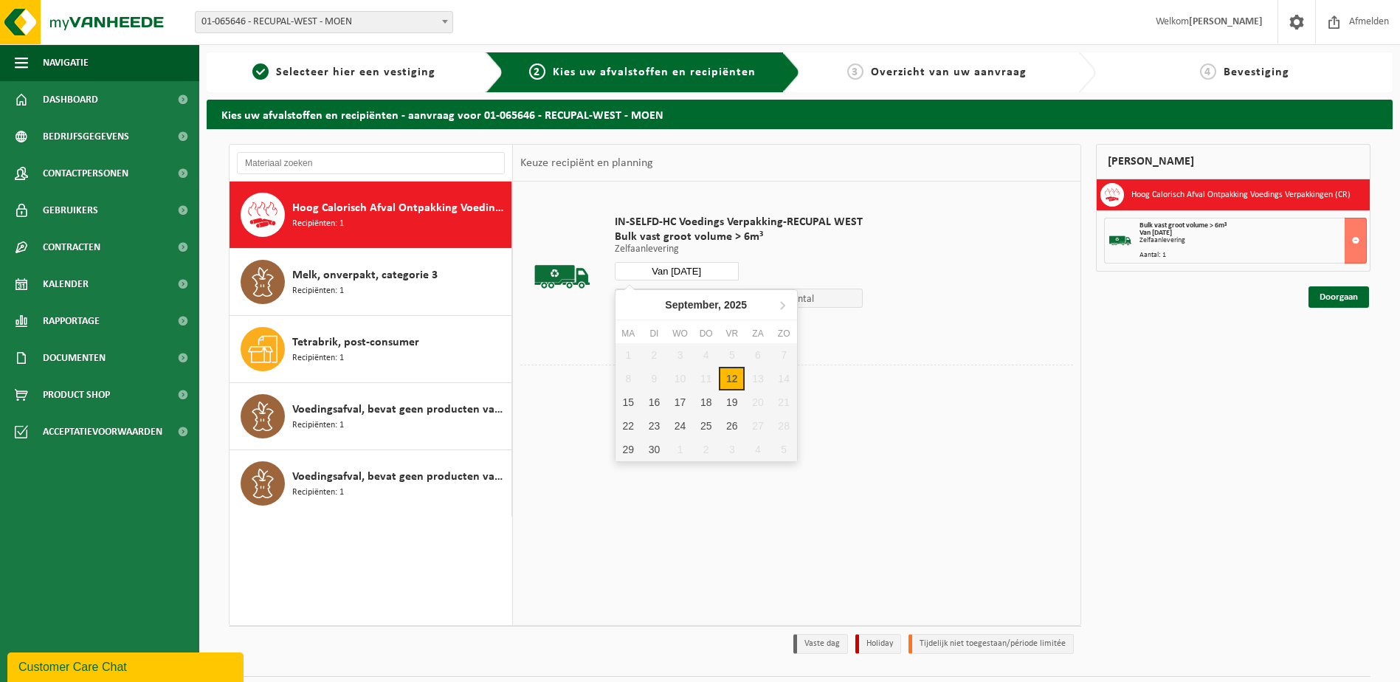
click at [810, 265] on div "Van [DATE]" at bounding box center [739, 271] width 248 height 18
click at [706, 268] on input "Van [DATE]" at bounding box center [677, 271] width 124 height 18
click at [679, 400] on div "17" at bounding box center [680, 402] width 26 height 24
type input "Van 2025-09-17"
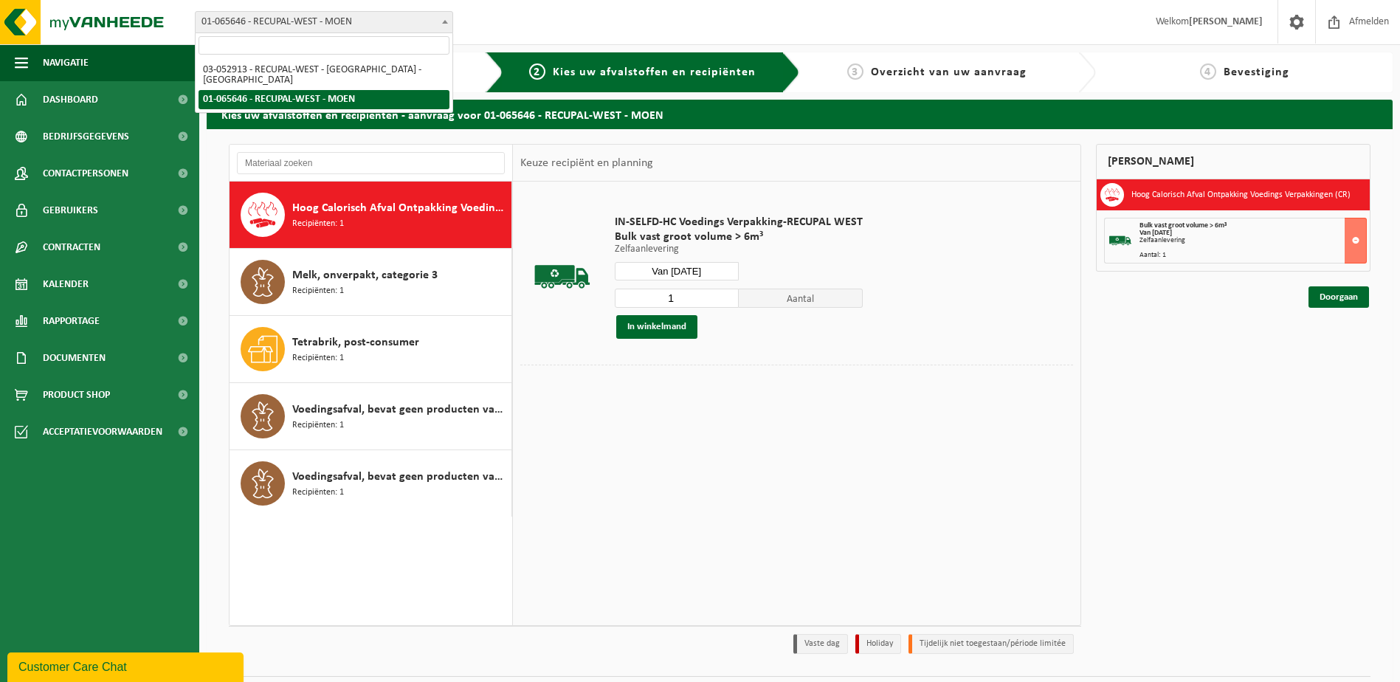
click at [331, 21] on span "01-065646 - RECUPAL-WEST - MOEN" at bounding box center [324, 22] width 257 height 21
click at [519, 24] on div "Vestiging: 03-052913 - RECUPAL-WEST - MOENKOUTERSTRAAT - MOEN 01-065646 - RECUP…" at bounding box center [700, 22] width 1400 height 45
click at [722, 269] on input "Van 2025-09-17" at bounding box center [677, 271] width 124 height 18
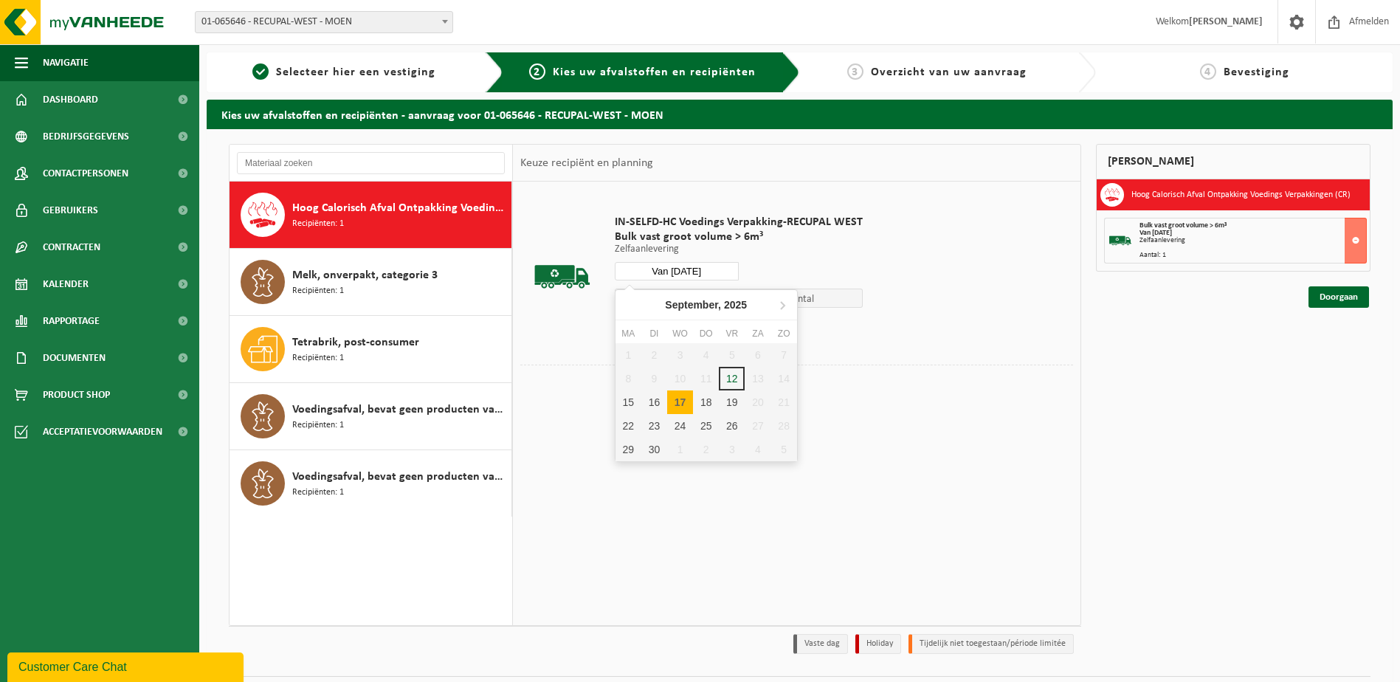
click at [681, 399] on div "17" at bounding box center [680, 402] width 26 height 24
click at [683, 404] on div "17" at bounding box center [680, 402] width 26 height 24
type input "Van 2025-09-17"
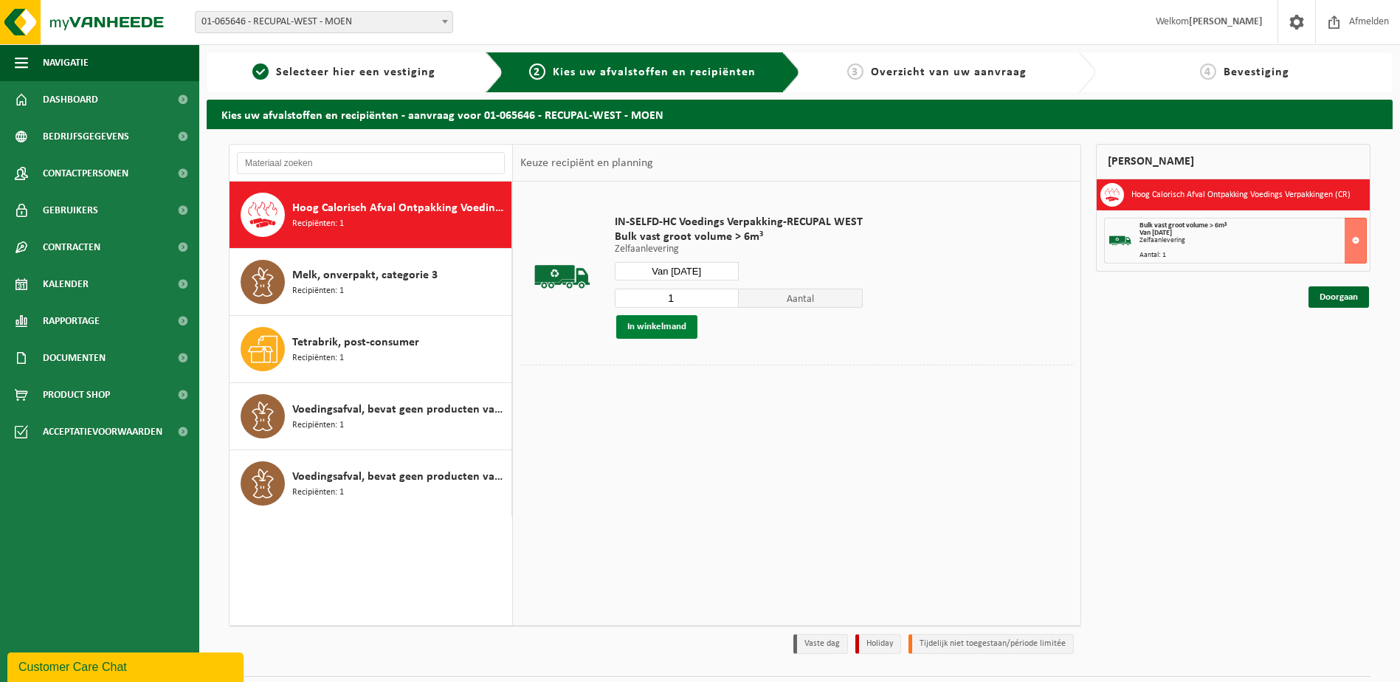
click at [658, 328] on button "In winkelmand" at bounding box center [656, 327] width 81 height 24
click at [1341, 350] on link "Doorgaan" at bounding box center [1338, 349] width 61 height 21
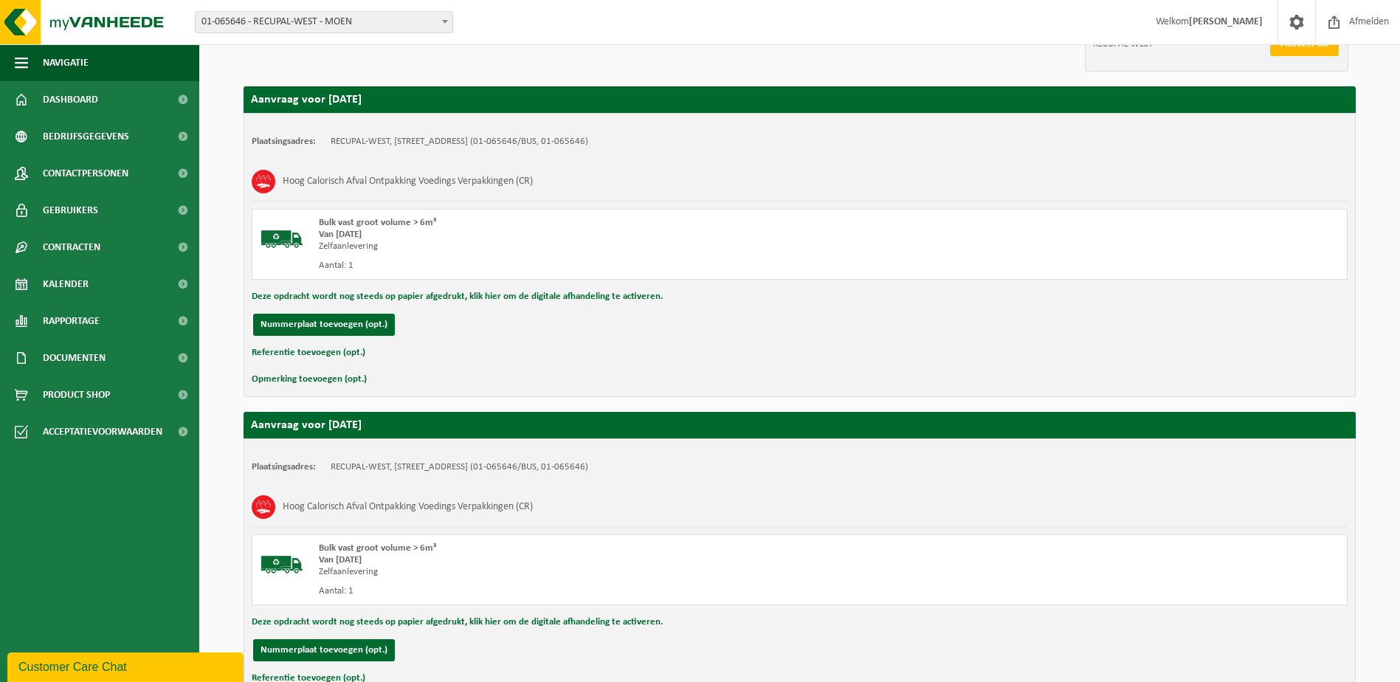
scroll to position [336, 0]
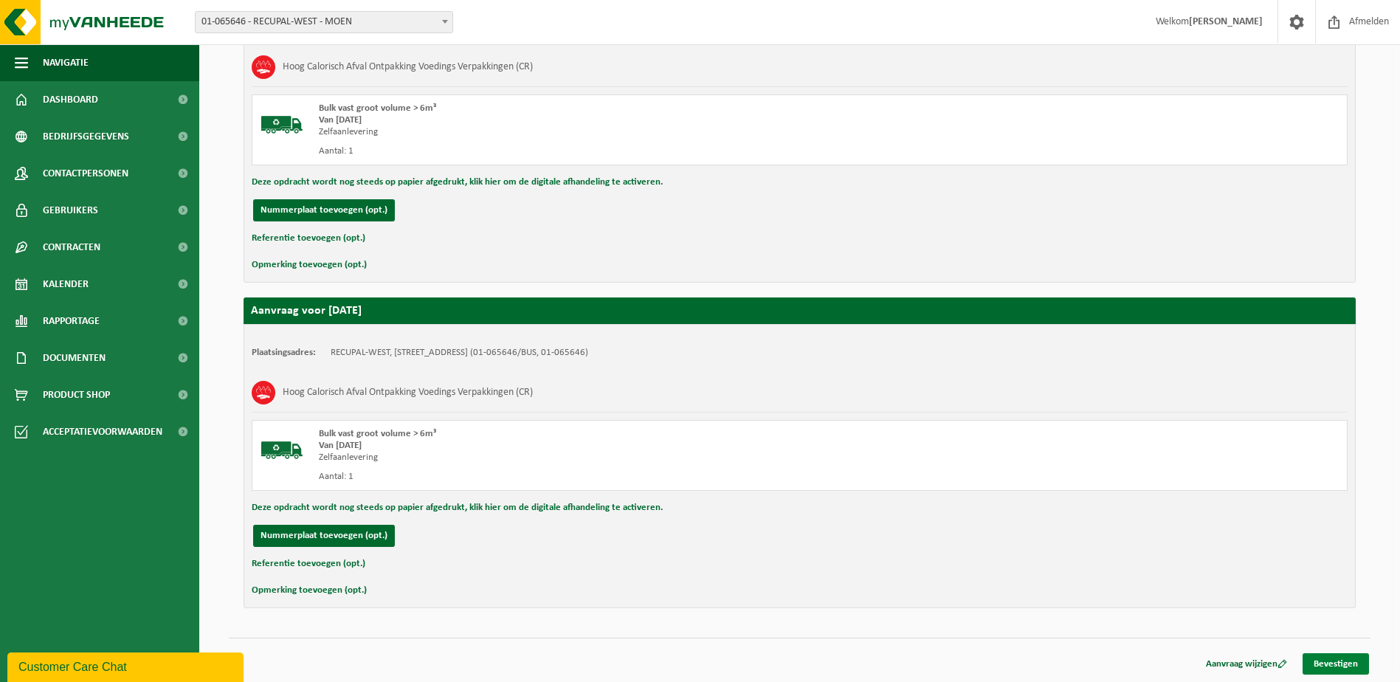
click at [1344, 665] on link "Bevestigen" at bounding box center [1336, 663] width 66 height 21
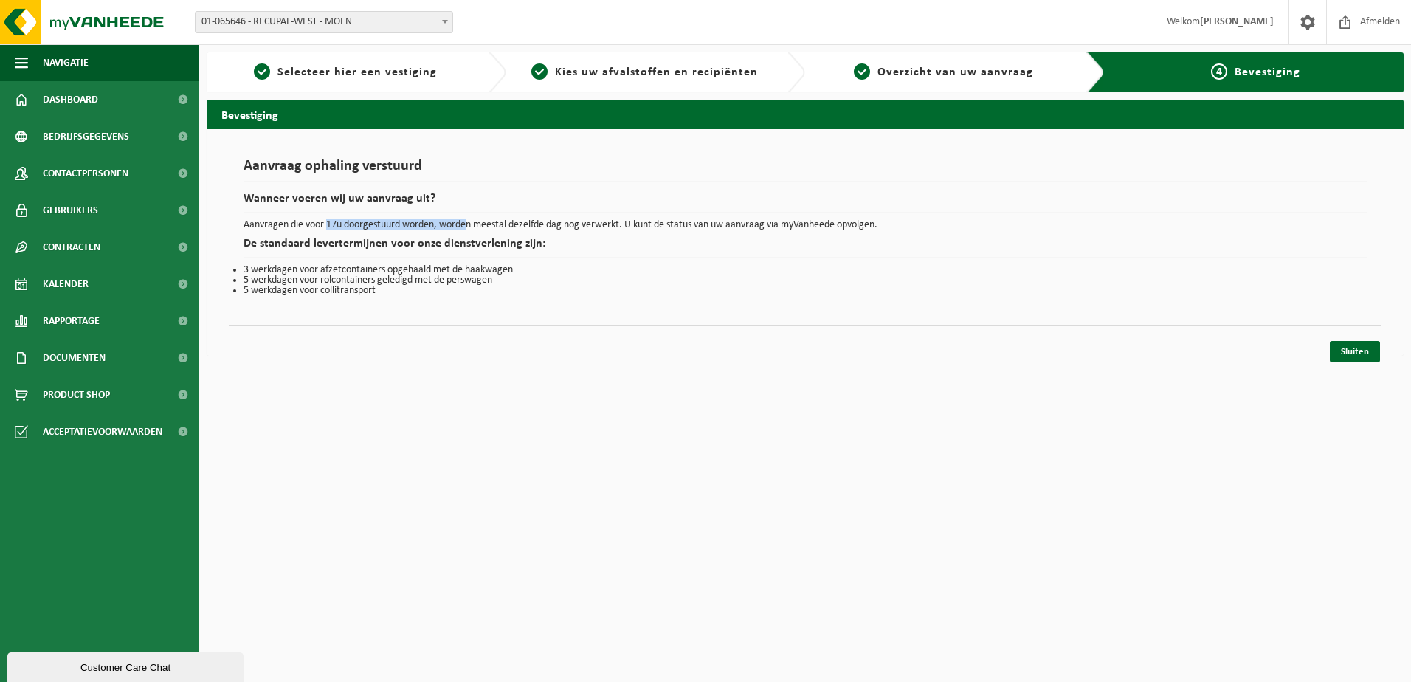
drag, startPoint x: 328, startPoint y: 225, endPoint x: 469, endPoint y: 226, distance: 141.0
click at [469, 226] on p "Aanvragen die voor 17u doorgestuurd worden, worden meestal dezelfde dag nog ver…" at bounding box center [805, 225] width 1123 height 10
drag, startPoint x: 469, startPoint y: 226, endPoint x: 451, endPoint y: 218, distance: 19.5
click at [451, 218] on div "Aanvraag ophaling verstuurd Wanneer voeren wij uw aanvraag uit? Aanvragen die v…" at bounding box center [805, 227] width 1123 height 137
drag, startPoint x: 1358, startPoint y: 394, endPoint x: 1376, endPoint y: 359, distance: 39.6
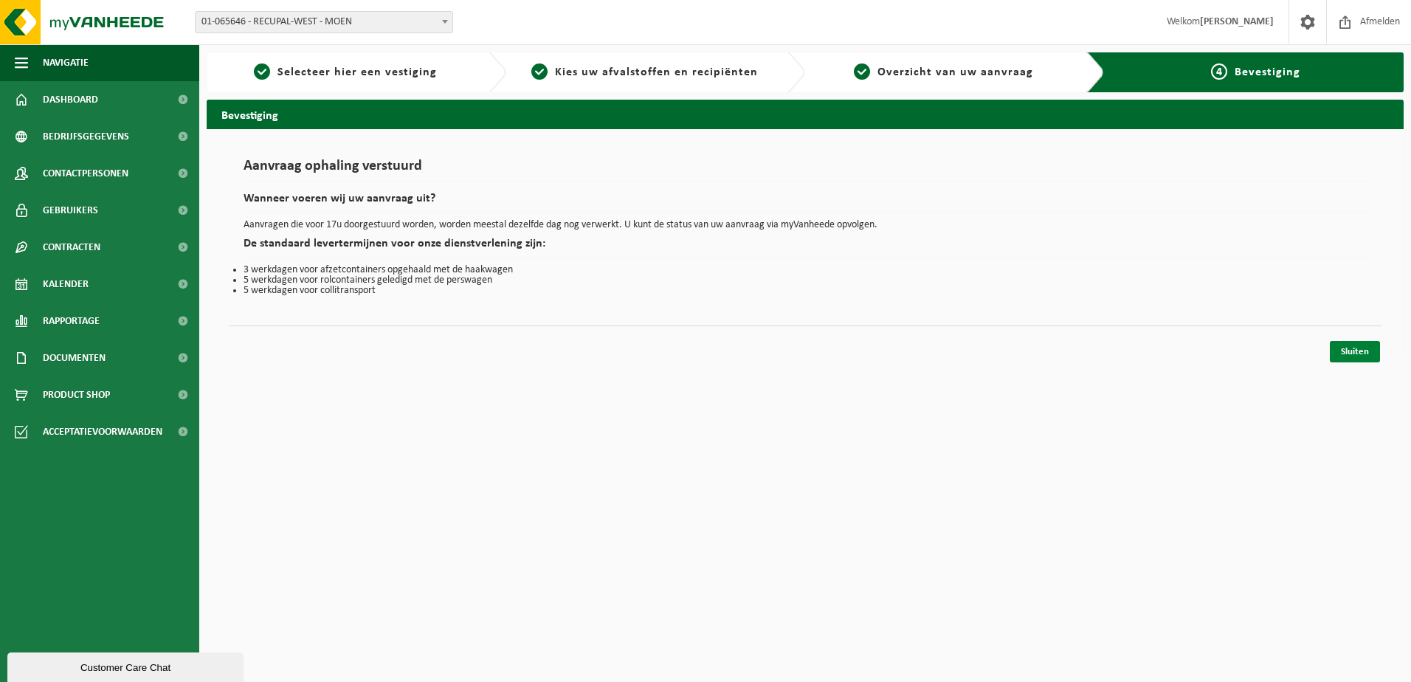
click at [1360, 394] on html "Vestiging: 03-052913 - RECUPAL-WEST - MOENKOUTERSTRAAT - MOEN 01-065646 - RECUP…" at bounding box center [705, 341] width 1411 height 682
click at [1362, 356] on link "Sluiten" at bounding box center [1355, 351] width 50 height 21
